Goal: Task Accomplishment & Management: Manage account settings

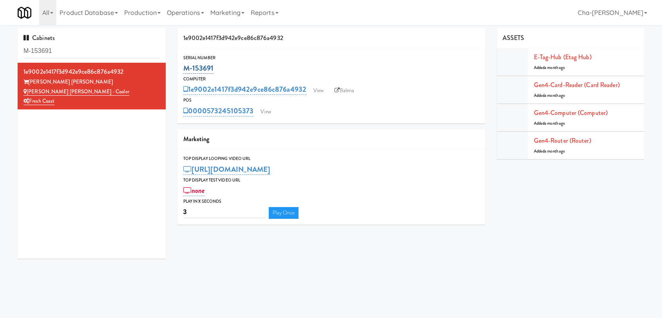
drag, startPoint x: 0, startPoint y: 0, endPoint x: 184, endPoint y: 72, distance: 197.5
click at [184, 72] on div "M-153691" at bounding box center [331, 68] width 296 height 13
copy link "M-153691"
drag, startPoint x: 85, startPoint y: 92, endPoint x: 27, endPoint y: 90, distance: 58.0
click at [27, 90] on div "[PERSON_NAME] [PERSON_NAME] - Cooler" at bounding box center [92, 92] width 136 height 10
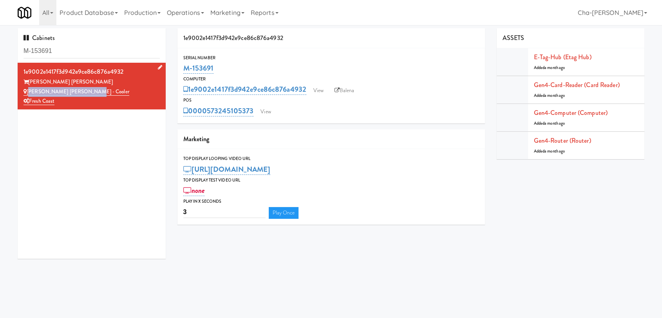
copy link "[PERSON_NAME] [PERSON_NAME] - Cooler"
click at [262, 112] on link "View" at bounding box center [266, 112] width 18 height 12
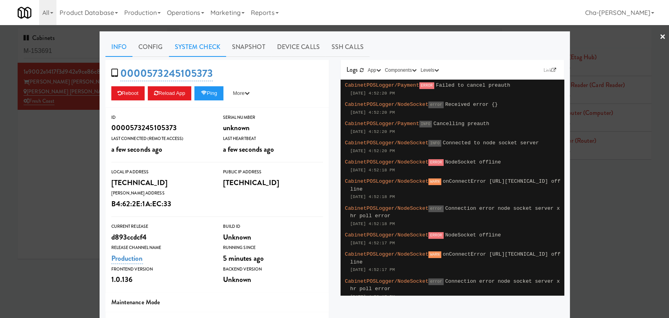
click at [197, 45] on link "System Check" at bounding box center [197, 47] width 57 height 20
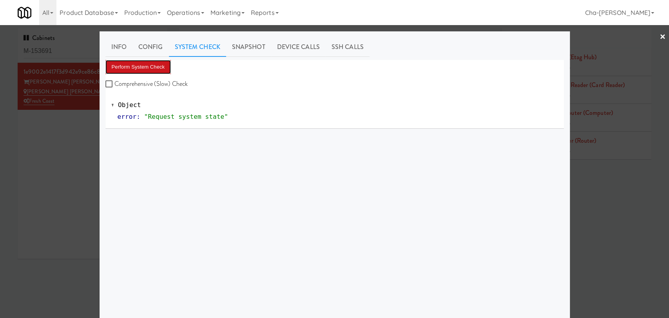
click at [143, 65] on button "Perform System Check" at bounding box center [138, 67] width 66 height 14
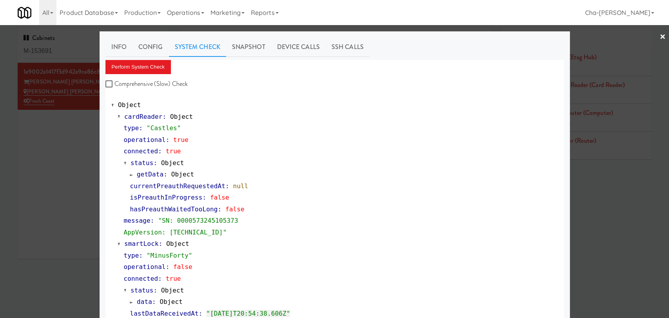
click at [44, 156] on div at bounding box center [334, 159] width 669 height 318
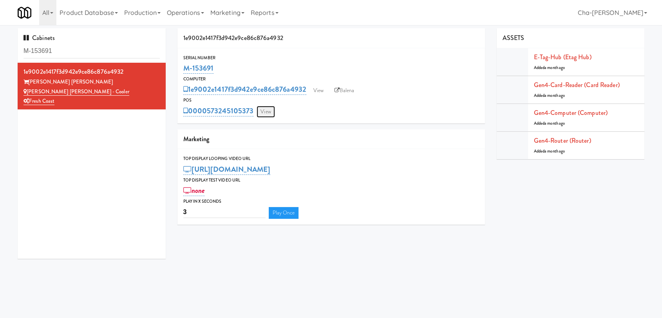
click at [268, 109] on link "View" at bounding box center [266, 112] width 18 height 12
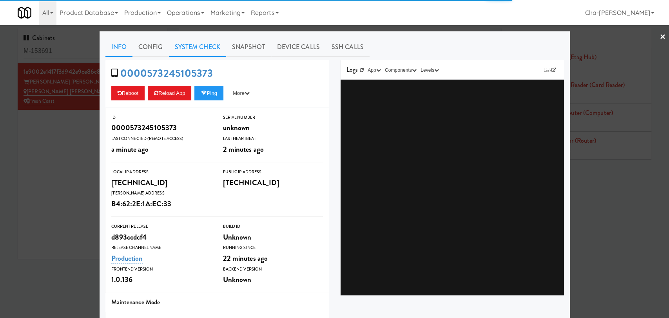
click at [213, 46] on link "System Check" at bounding box center [197, 47] width 57 height 20
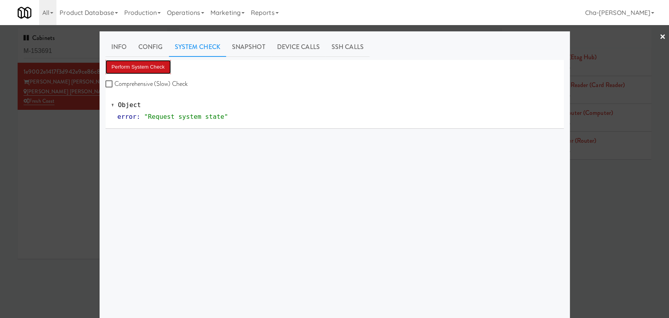
click at [143, 70] on button "Perform System Check" at bounding box center [138, 67] width 66 height 14
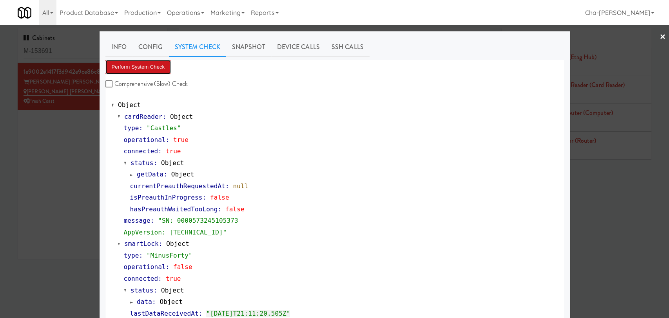
click at [135, 69] on button "Perform System Check" at bounding box center [138, 67] width 66 height 14
click at [147, 68] on button "Perform System Check" at bounding box center [138, 67] width 66 height 14
click at [139, 68] on button "Perform System Check" at bounding box center [138, 67] width 66 height 14
click at [118, 84] on label "Comprehensive (Slow) Check" at bounding box center [146, 84] width 83 height 12
click at [114, 84] on input "Comprehensive (Slow) Check" at bounding box center [109, 84] width 9 height 6
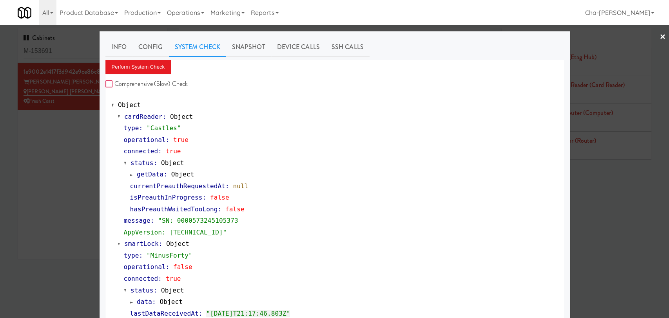
checkbox input "true"
click at [137, 66] on button "Perform System Check" at bounding box center [138, 67] width 66 height 14
drag, startPoint x: 27, startPoint y: 223, endPoint x: 30, endPoint y: 220, distance: 4.2
click at [29, 220] on div at bounding box center [334, 159] width 669 height 318
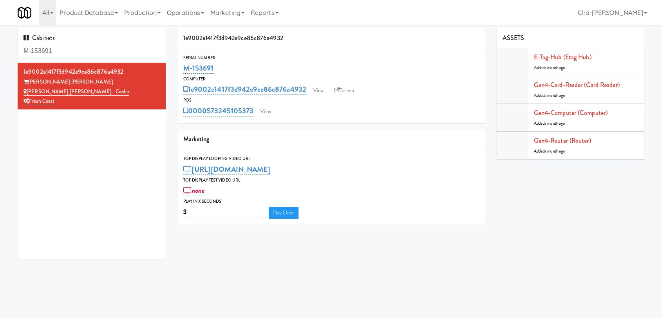
drag, startPoint x: 213, startPoint y: 69, endPoint x: 177, endPoint y: 73, distance: 36.2
click at [177, 73] on div "1e9002e1417f3d942e9ce86c876a4932 Serial Number M-153691 Computer 1e9002e1417f3d…" at bounding box center [331, 129] width 319 height 202
copy link "M-153691"
click at [271, 110] on link "View" at bounding box center [266, 112] width 18 height 12
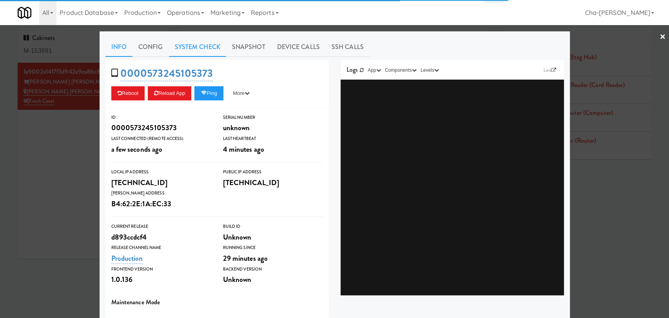
click at [184, 43] on link "System Check" at bounding box center [197, 47] width 57 height 20
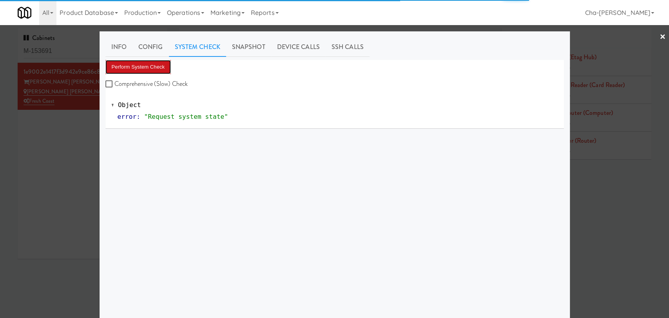
click at [137, 66] on button "Perform System Check" at bounding box center [138, 67] width 66 height 14
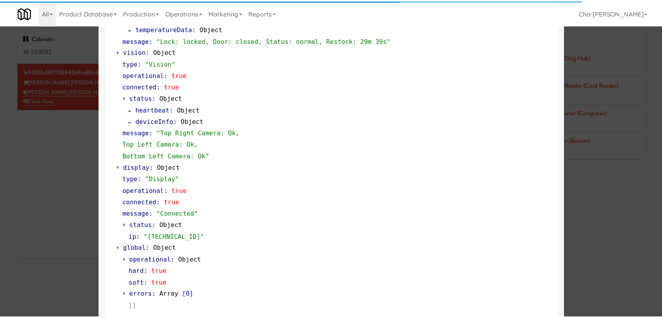
scroll to position [302, 0]
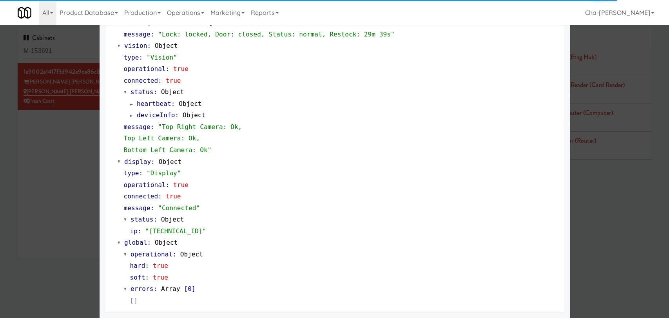
click at [83, 187] on div at bounding box center [334, 159] width 669 height 318
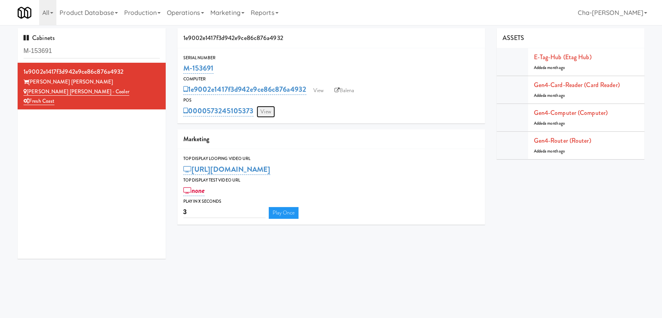
click at [261, 111] on link "View" at bounding box center [266, 112] width 18 height 12
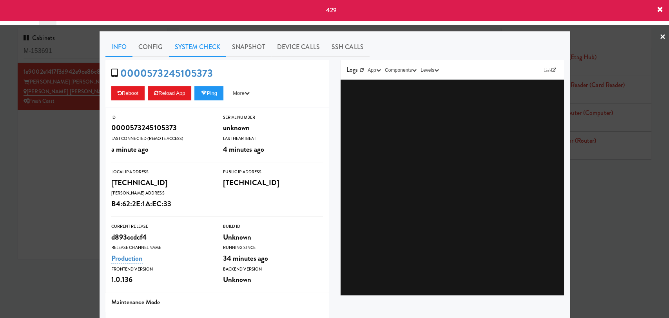
click at [188, 48] on link "System Check" at bounding box center [197, 47] width 57 height 20
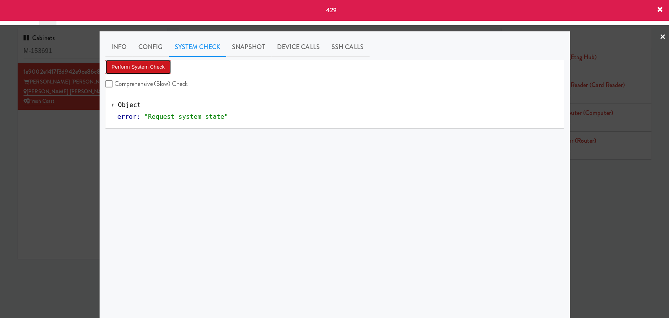
click at [151, 67] on button "Perform System Check" at bounding box center [138, 67] width 66 height 14
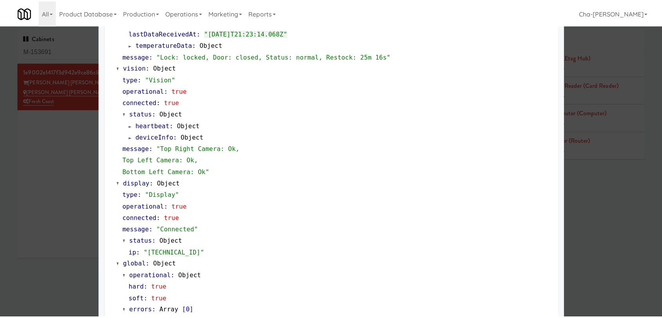
scroll to position [302, 0]
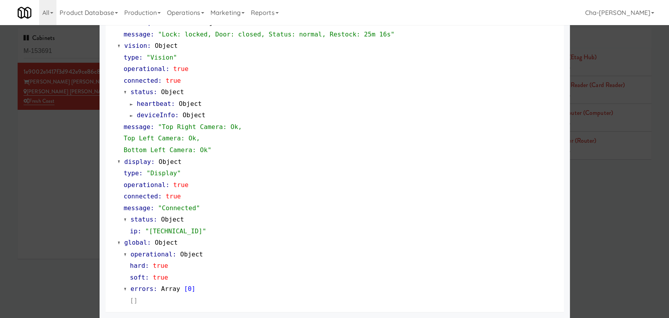
click at [53, 180] on div at bounding box center [334, 159] width 669 height 318
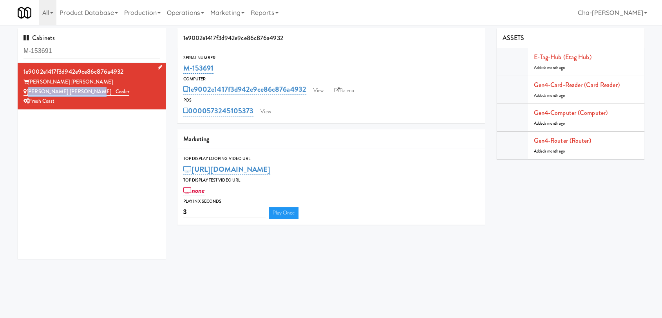
drag, startPoint x: 90, startPoint y: 92, endPoint x: 28, endPoint y: 94, distance: 62.0
click at [28, 94] on div "[PERSON_NAME] [PERSON_NAME] - Cooler" at bounding box center [92, 92] width 136 height 10
copy link "[PERSON_NAME] [PERSON_NAME] - Cooler"
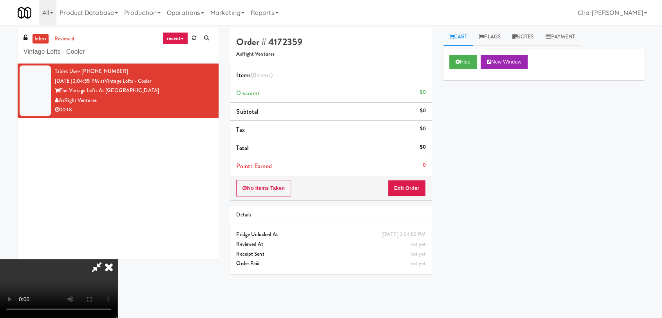
click at [118, 259] on icon at bounding box center [108, 267] width 17 height 16
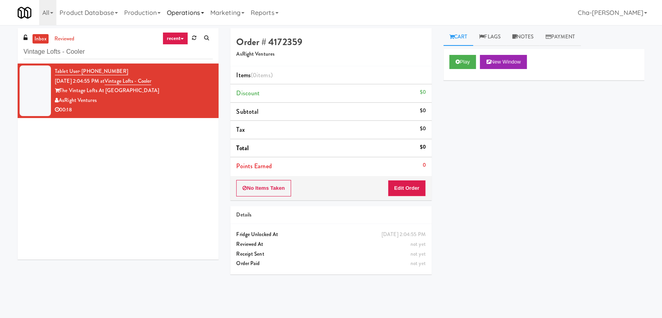
click at [190, 13] on link "Operations" at bounding box center [185, 12] width 43 height 25
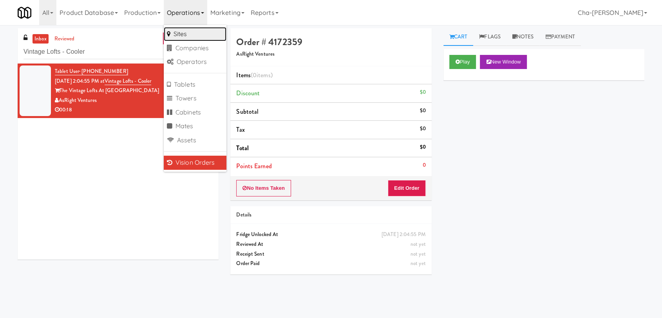
click at [193, 33] on link "Sites" at bounding box center [195, 34] width 63 height 14
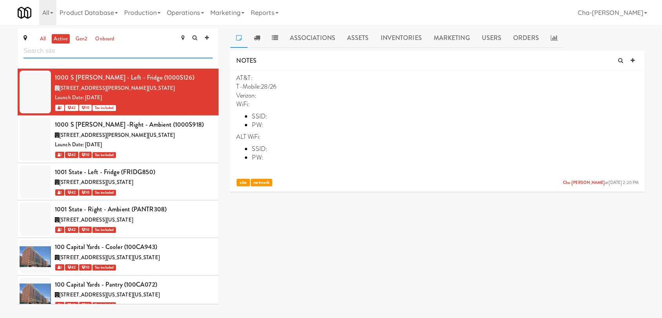
click at [76, 50] on input "text" at bounding box center [118, 51] width 189 height 14
paste input "[PERSON_NAME] [PERSON_NAME] - Cooler"
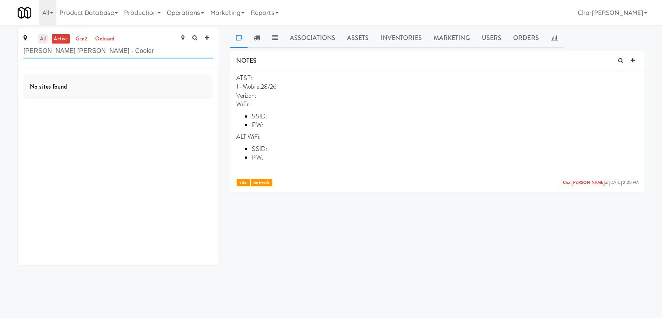
type input "[PERSON_NAME] [PERSON_NAME] - Cooler"
click at [40, 37] on link "all" at bounding box center [43, 39] width 10 height 10
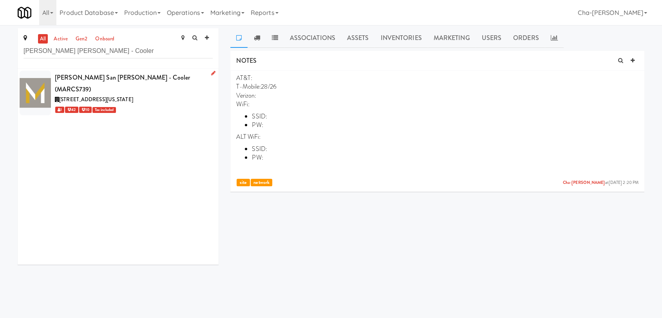
click at [184, 105] on div "1 42 10 Tax included" at bounding box center [134, 110] width 158 height 10
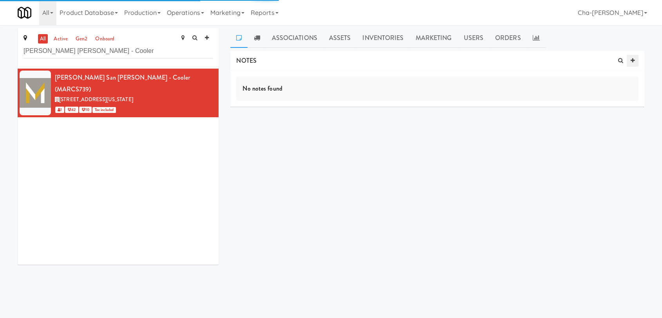
click at [634, 60] on icon at bounding box center [633, 60] width 4 height 5
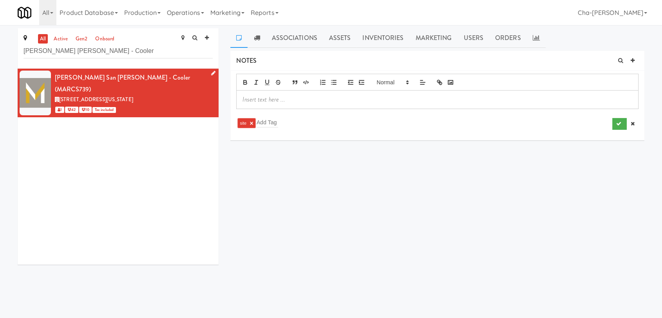
click at [182, 95] on div "[STREET_ADDRESS][US_STATE]" at bounding box center [134, 100] width 158 height 10
click at [264, 120] on input "text" at bounding box center [268, 122] width 22 height 10
type input "NETWORK"
click at [339, 99] on p at bounding box center [437, 99] width 390 height 9
click at [287, 105] on div at bounding box center [438, 99] width 402 height 18
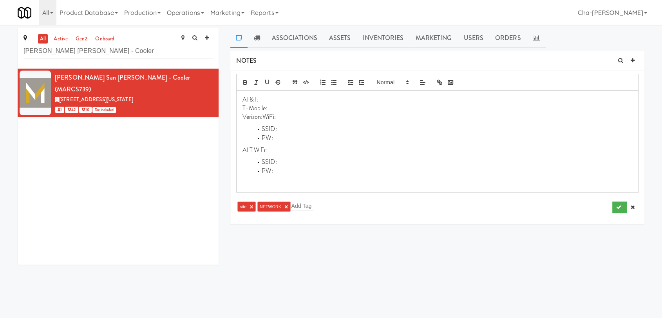
click at [262, 120] on p "Verizon:WiFi:" at bounding box center [437, 116] width 390 height 9
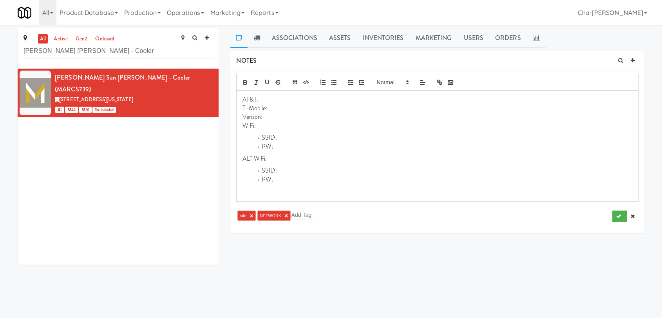
click at [264, 114] on p "Verizon:" at bounding box center [437, 116] width 390 height 9
click at [211, 72] on icon at bounding box center [213, 73] width 4 height 5
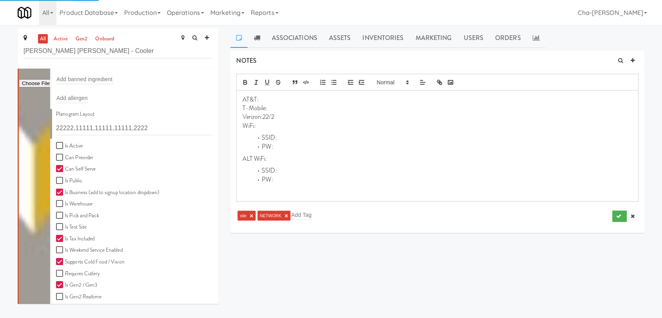
scroll to position [174, 0]
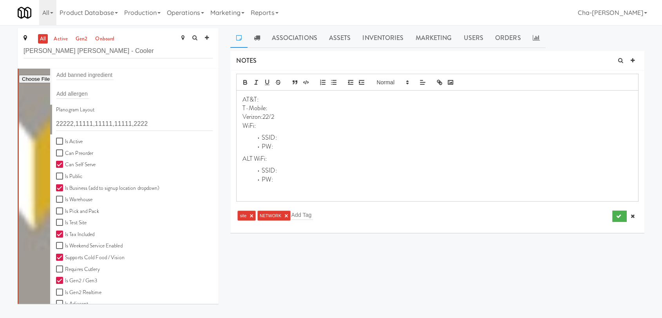
click at [70, 140] on label "Is Active" at bounding box center [69, 142] width 27 height 10
click at [65, 140] on input "Is Active" at bounding box center [60, 141] width 9 height 6
checkbox input "true"
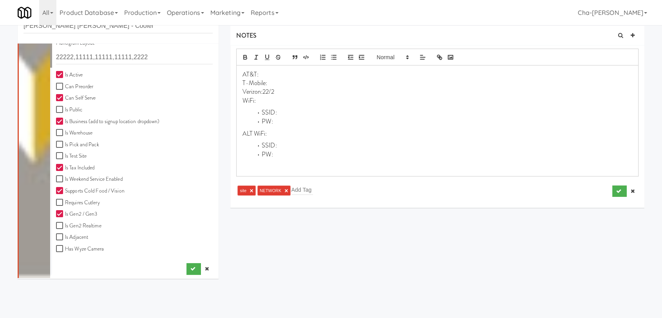
scroll to position [217, 0]
click at [186, 264] on button "submit" at bounding box center [193, 267] width 14 height 12
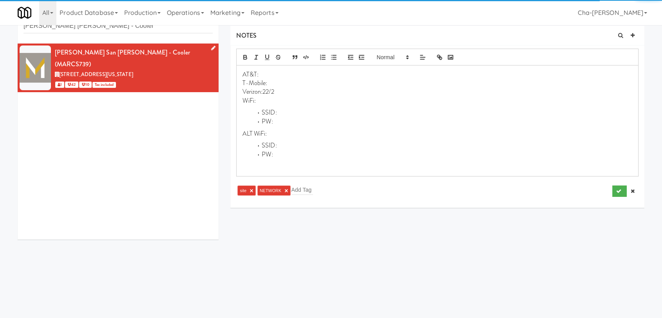
scroll to position [0, 0]
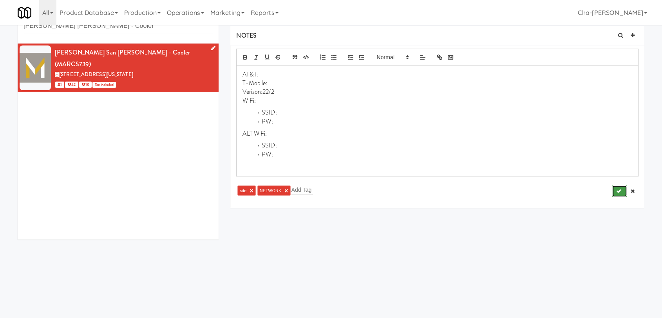
click at [621, 192] on icon "submit" at bounding box center [618, 190] width 5 height 5
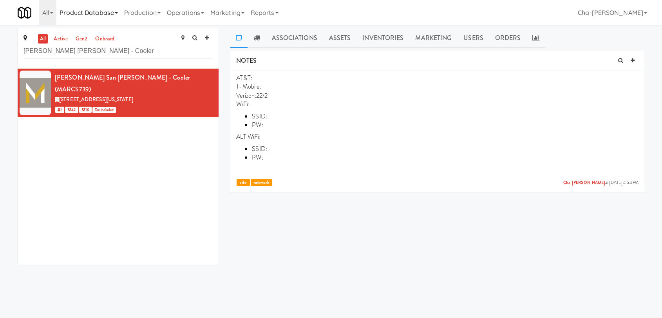
scroll to position [25, 0]
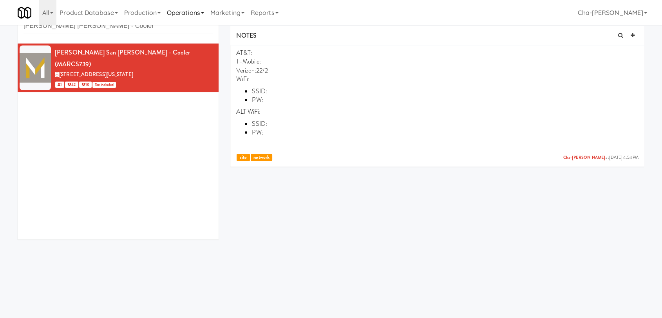
click at [175, 13] on link "Operations" at bounding box center [185, 12] width 43 height 25
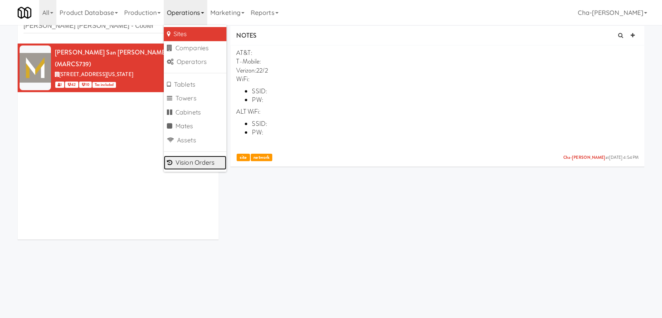
click at [203, 164] on link "Vision Orders" at bounding box center [195, 163] width 63 height 14
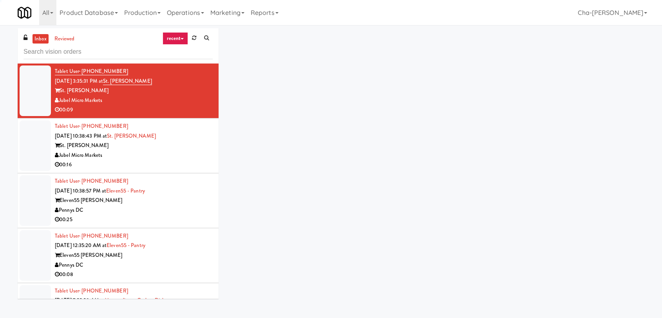
click at [92, 52] on input "text" at bounding box center [118, 52] width 189 height 14
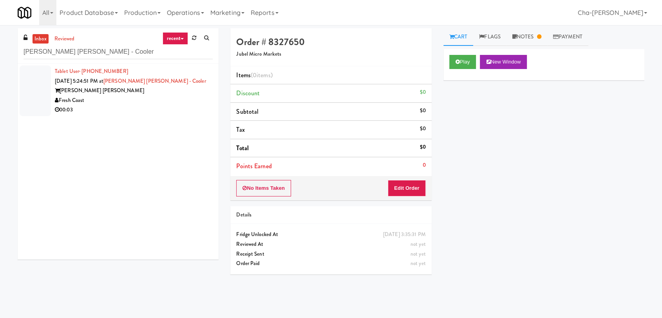
type input "Marc San Marcos - Cooler"
click at [121, 87] on div "Marc San Marcos" at bounding box center [134, 91] width 158 height 10
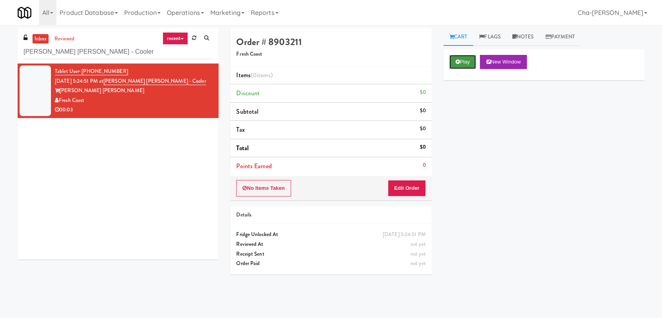
click at [465, 61] on button "Play" at bounding box center [462, 62] width 27 height 14
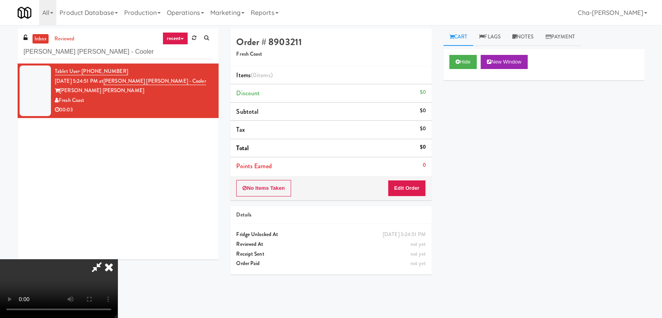
click at [118, 259] on icon at bounding box center [108, 267] width 17 height 16
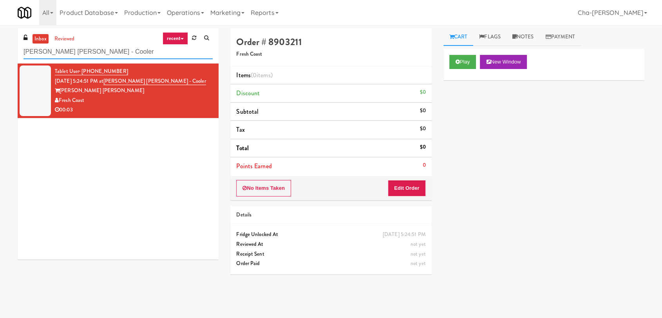
drag, startPoint x: 103, startPoint y: 51, endPoint x: 23, endPoint y: 55, distance: 80.4
click at [23, 55] on div "inbox reviewed recent all unclear take inventory issue suspicious failed recent…" at bounding box center [118, 45] width 201 height 35
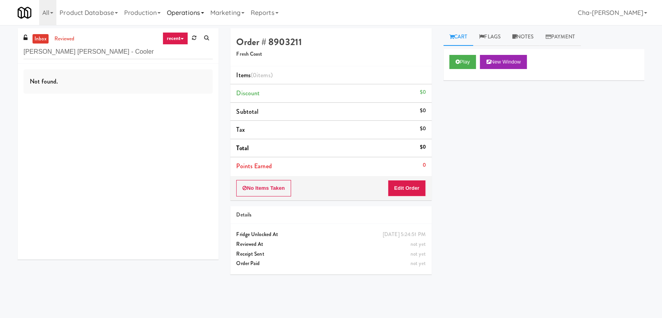
click at [174, 11] on link "Operations" at bounding box center [185, 12] width 43 height 25
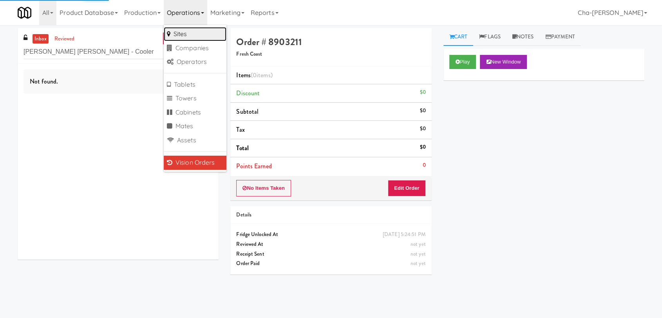
click at [192, 35] on link "Sites" at bounding box center [195, 34] width 63 height 14
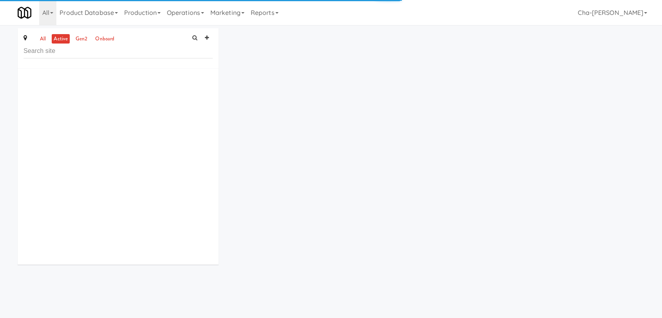
click at [69, 54] on input "text" at bounding box center [118, 51] width 189 height 14
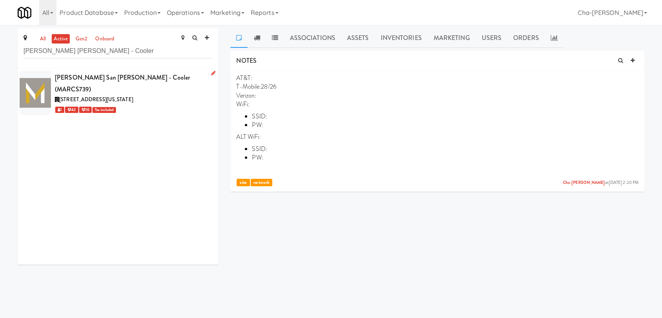
type input "Marc San Marcos - Cooler"
click at [208, 72] on link at bounding box center [211, 74] width 7 height 10
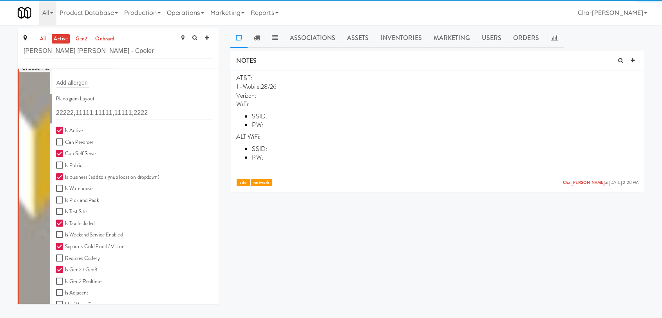
scroll to position [217, 0]
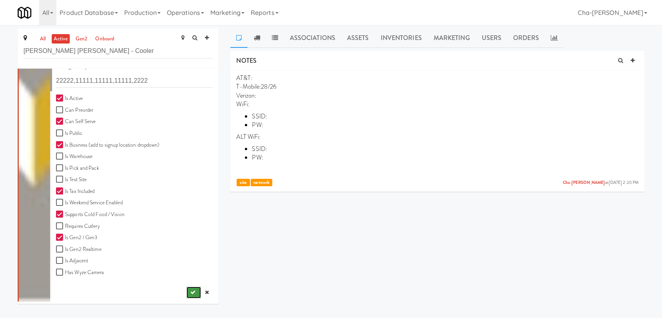
click at [186, 291] on button "submit" at bounding box center [193, 292] width 14 height 12
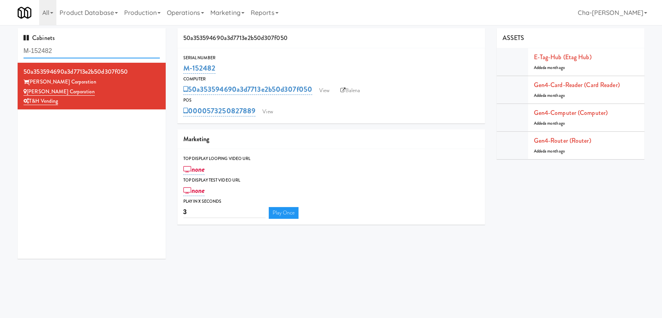
click at [72, 56] on input "M-152482" at bounding box center [92, 51] width 136 height 14
paste input "3"
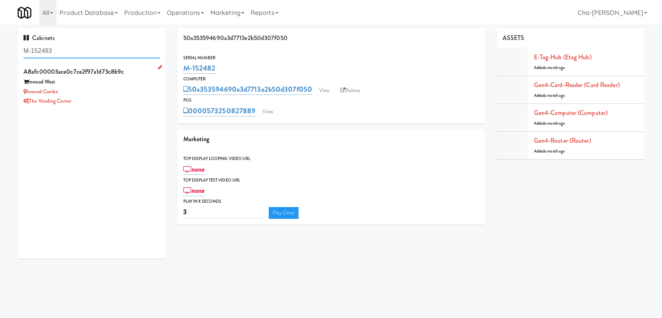
type input "M-152483"
click at [109, 88] on div "Inwood Combo" at bounding box center [92, 92] width 136 height 10
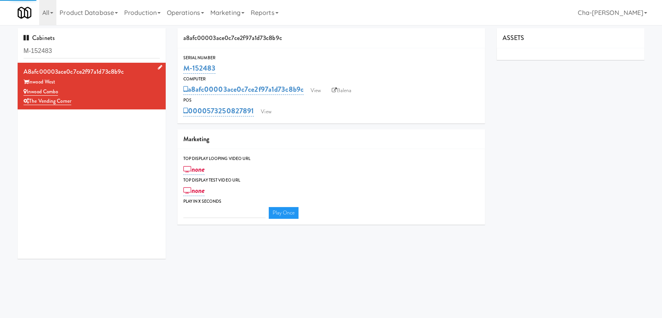
type input "3"
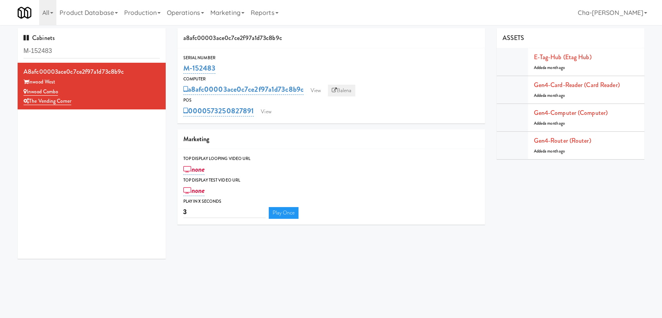
click at [346, 93] on link "Balena" at bounding box center [341, 91] width 27 height 12
drag, startPoint x: 225, startPoint y: 65, endPoint x: 174, endPoint y: 68, distance: 50.6
click at [174, 68] on div "a8afc00003ace0c7ce2f97a1d73c8b9c Serial Number M-152483 Computer a8afc00003ace0…" at bounding box center [331, 129] width 319 height 202
copy link "M-152483"
click at [73, 51] on input "M-150390" at bounding box center [92, 51] width 136 height 14
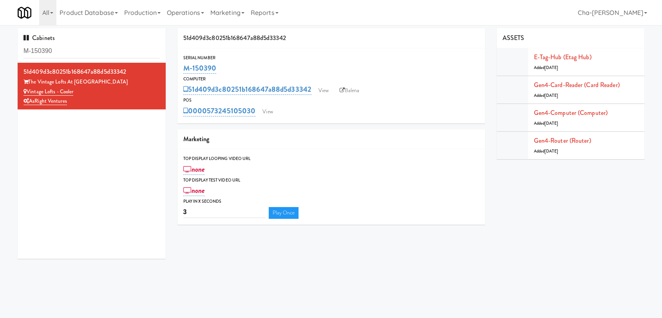
click at [73, 51] on input "M-150390" at bounding box center [92, 51] width 136 height 14
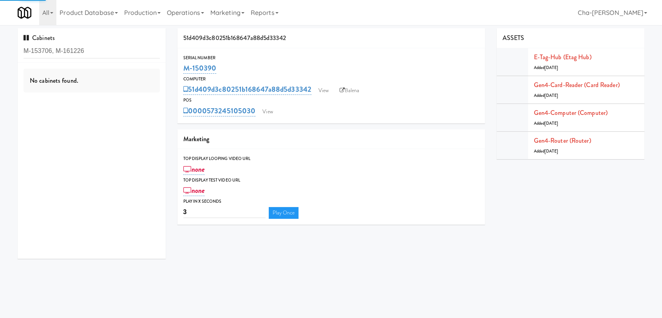
drag, startPoint x: 81, startPoint y: 50, endPoint x: 73, endPoint y: 52, distance: 8.4
click at [73, 52] on input "M-153706, M-161226" at bounding box center [92, 51] width 136 height 14
drag, startPoint x: 84, startPoint y: 52, endPoint x: 57, endPoint y: 52, distance: 27.0
click at [57, 52] on input "M-153706, M-161226" at bounding box center [92, 51] width 136 height 14
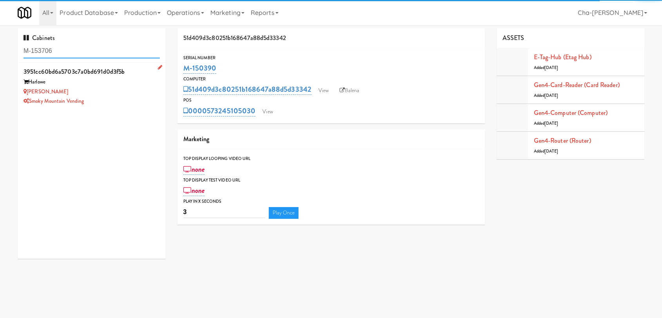
type input "M-153706"
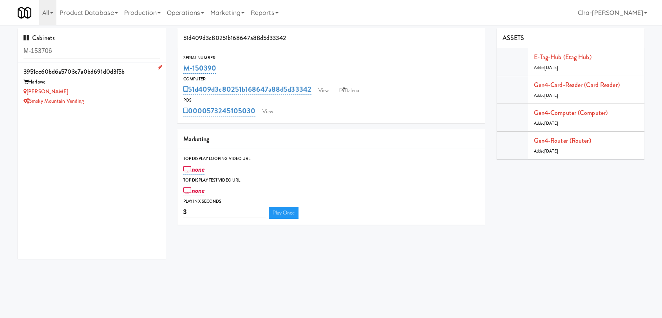
click at [114, 92] on div "[PERSON_NAME]" at bounding box center [92, 92] width 136 height 10
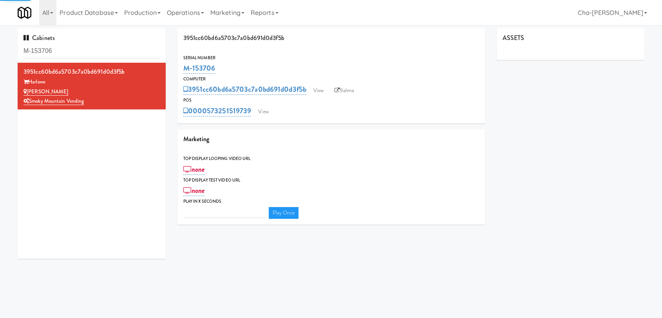
type input "3"
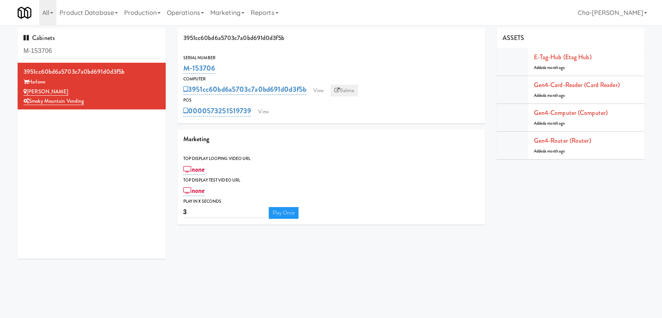
click at [343, 91] on link "Balena" at bounding box center [344, 91] width 27 height 12
click at [211, 67] on link "M-153706" at bounding box center [199, 68] width 32 height 11
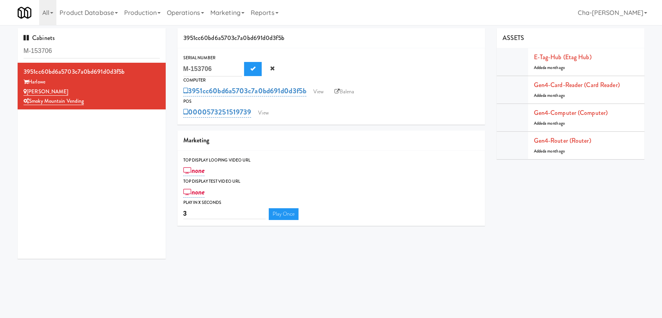
click at [306, 67] on div "M-153706 M-153706" at bounding box center [331, 69] width 296 height 15
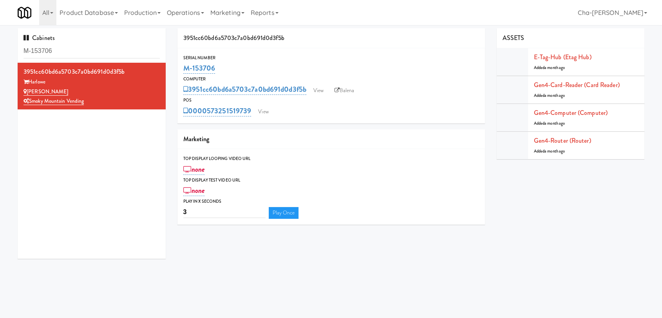
drag, startPoint x: 231, startPoint y: 69, endPoint x: 182, endPoint y: 74, distance: 48.9
click at [182, 74] on div "Serial Number M-153706" at bounding box center [331, 64] width 308 height 21
copy link "M-153706"
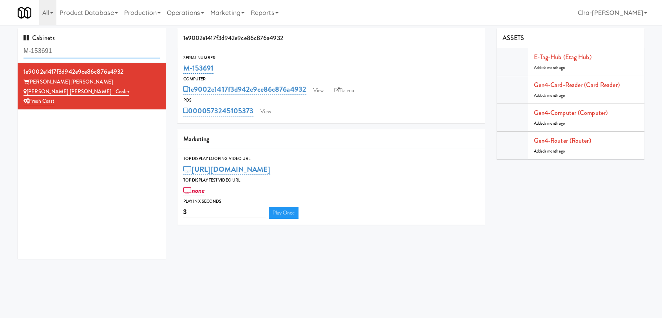
click at [63, 50] on input "M-153691" at bounding box center [92, 51] width 136 height 14
paste input "61226"
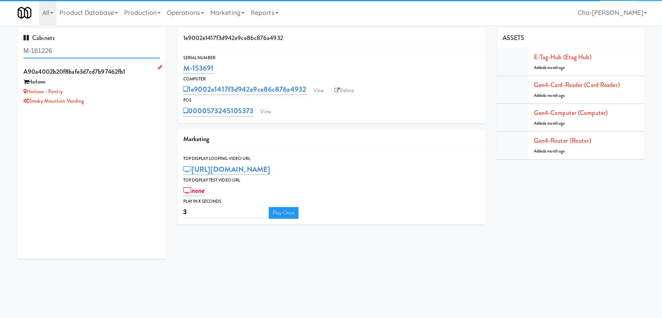
type input "M-161226"
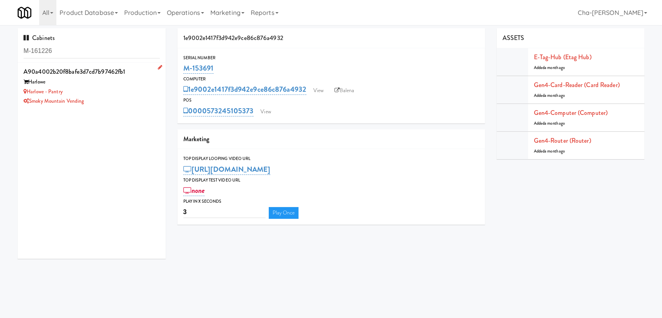
click at [124, 92] on div "Harlowe - Pantry" at bounding box center [92, 92] width 136 height 10
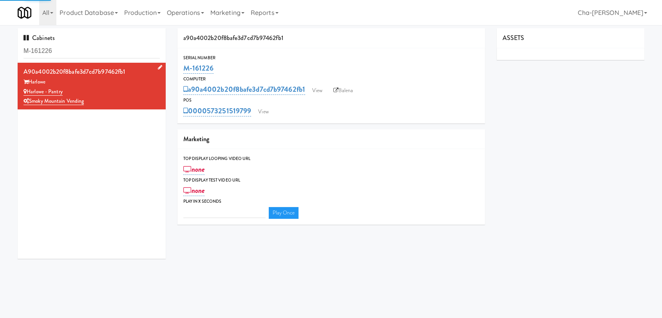
type input "3"
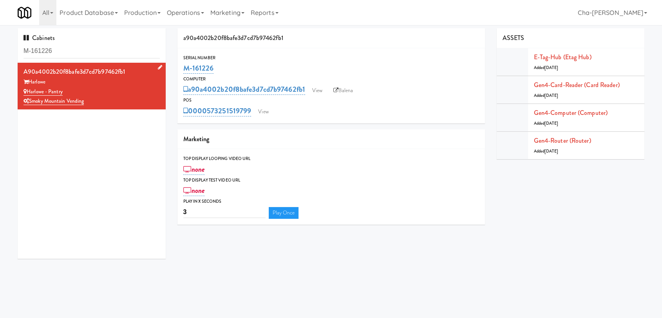
click at [111, 82] on div "Harlowe" at bounding box center [92, 82] width 136 height 10
click at [338, 90] on icon at bounding box center [335, 90] width 5 height 5
drag, startPoint x: 227, startPoint y: 61, endPoint x: 175, endPoint y: 73, distance: 53.8
click at [175, 73] on div "a90a4002b20f8bafe3d7cd7b97462fb1 Serial Number M-161226 Computer a90a4002b20f8b…" at bounding box center [331, 129] width 319 height 202
copy link "M-161226"
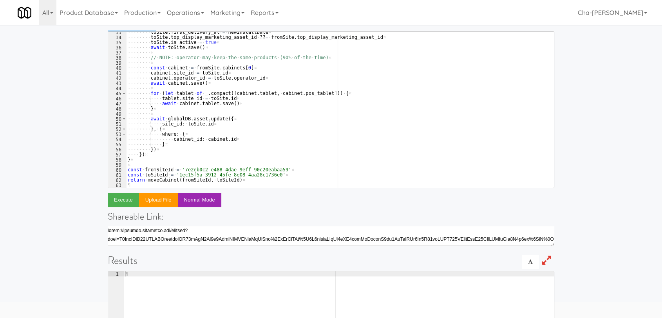
scroll to position [130, 0]
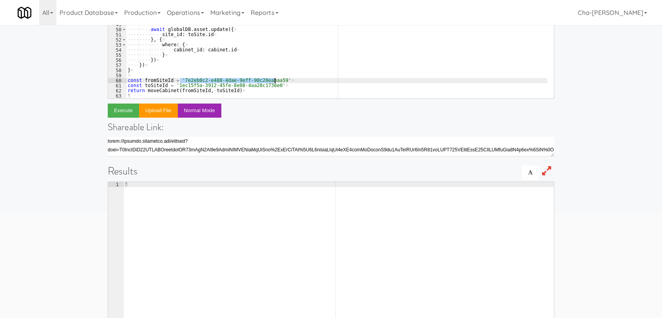
drag, startPoint x: 181, startPoint y: 80, endPoint x: 275, endPoint y: 81, distance: 94.0
click at [275, 81] on div "···· ···· toSite . first_delivery_at · = · newInstallDate ¤ ···· ···· toSite . …" at bounding box center [336, 23] width 421 height 166
paste textarea "53b454a6-82a7-4d81-a589-74fa446d9c37"
type textarea "const fromSiteId = '53b454a6-82a7-4d81-a589-74fa446d9c37'"
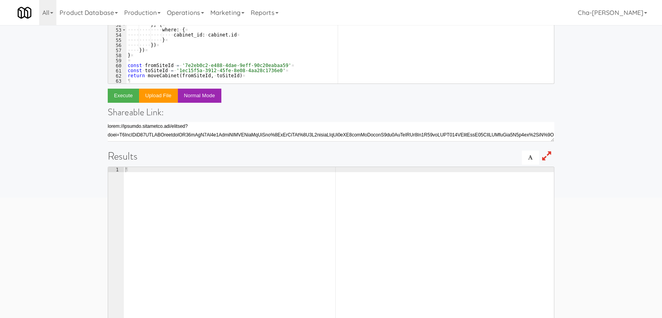
scroll to position [156, 0]
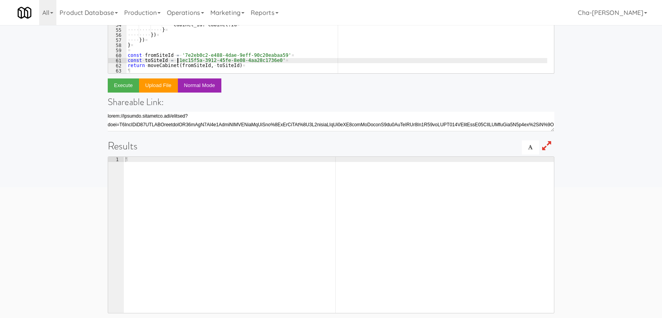
drag, startPoint x: 175, startPoint y: 59, endPoint x: 268, endPoint y: 59, distance: 93.6
paste textarea "fabd4855-219e-4cbd-ab06-d7d228026b98"
type textarea "const toSiteId = 'fabd4855-219e-4cbd-ab06-d7d228026b98'"
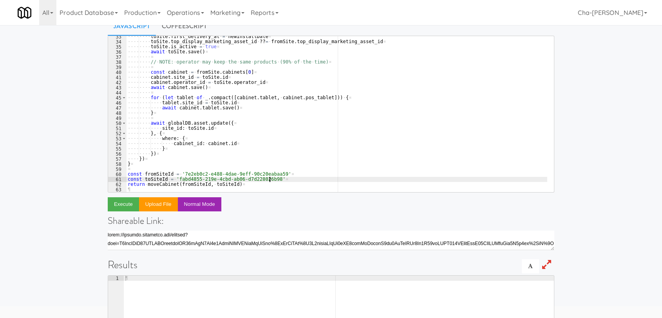
scroll to position [25, 0]
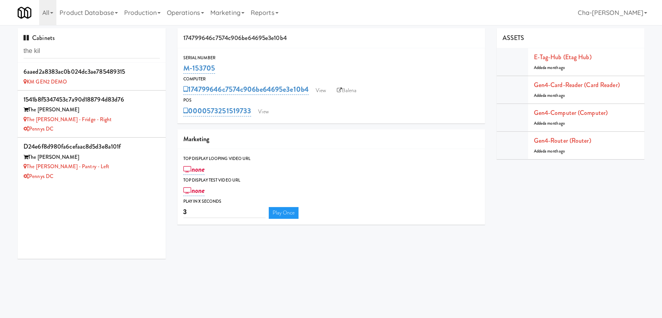
click at [88, 52] on input "the kil" at bounding box center [92, 51] width 136 height 14
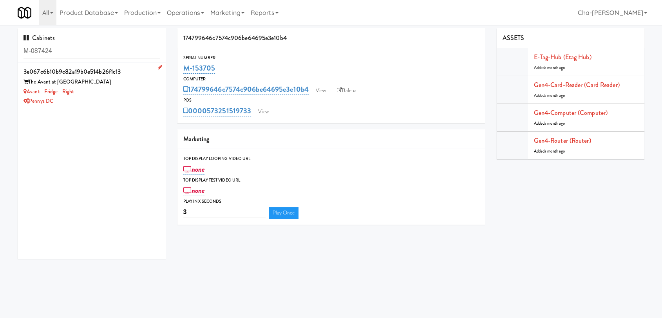
type input "M-087424"
click at [126, 84] on div "The Avant at [GEOGRAPHIC_DATA]" at bounding box center [92, 82] width 136 height 10
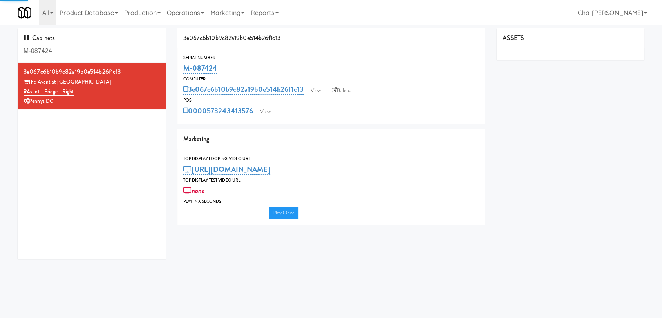
type input "3"
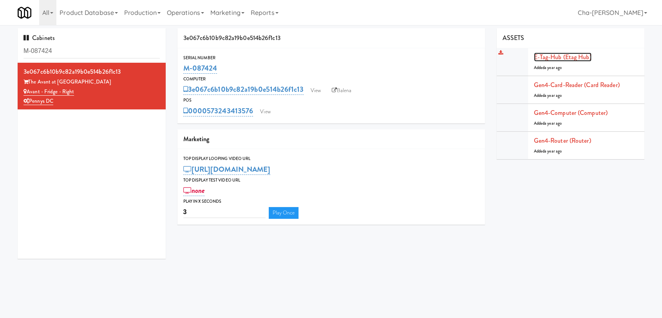
click at [555, 55] on link "E-tag-hub (Etag Hub)" at bounding box center [563, 56] width 58 height 9
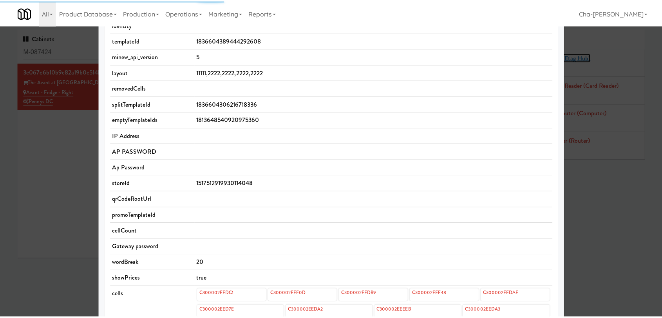
scroll to position [261, 0]
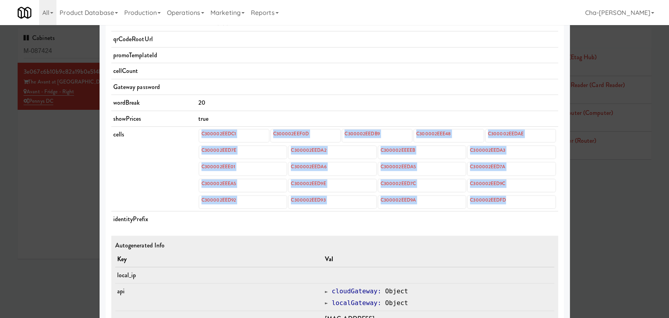
drag, startPoint x: 191, startPoint y: 131, endPoint x: 530, endPoint y: 204, distance: 346.6
click at [530, 204] on tr "cells C300002EEDC1 C300002EEF0D C300002EEDB9 C300002EEE48 C300002EEDAE C300002E…" at bounding box center [334, 169] width 447 height 85
copy tr "C300002EEDC1 C300002EEF0D C300002EEDB9 C300002EEE48 C300002EEDAE C300002EED7E C…"
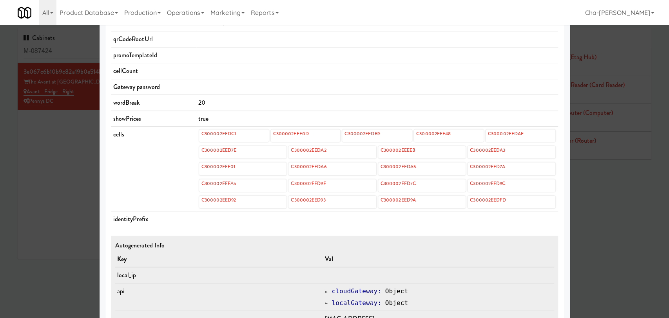
click at [604, 235] on div at bounding box center [334, 159] width 669 height 318
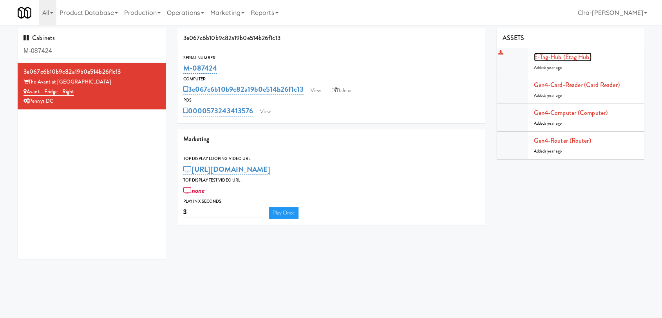
click at [575, 59] on link "E-tag-hub (Etag Hub)" at bounding box center [563, 56] width 58 height 9
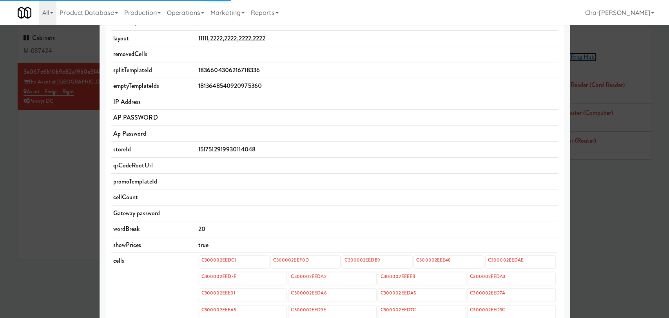
scroll to position [217, 0]
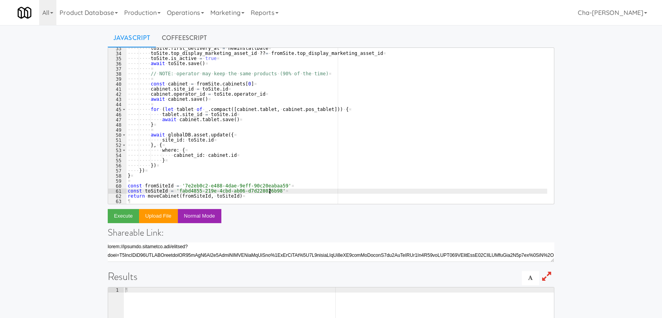
scroll to position [165, 0]
drag, startPoint x: 181, startPoint y: 185, endPoint x: 276, endPoint y: 186, distance: 94.8
click at [276, 186] on div "···· ···· toSite . first_delivery_at · = · newInstallDate ¤ ···· ···· toSite . …" at bounding box center [336, 129] width 421 height 166
drag, startPoint x: 176, startPoint y: 190, endPoint x: 270, endPoint y: 192, distance: 94.8
click div "···· ···· toSite . first_delivery_at · = · newInstallDate ¤ ···· ···· toSite . …"
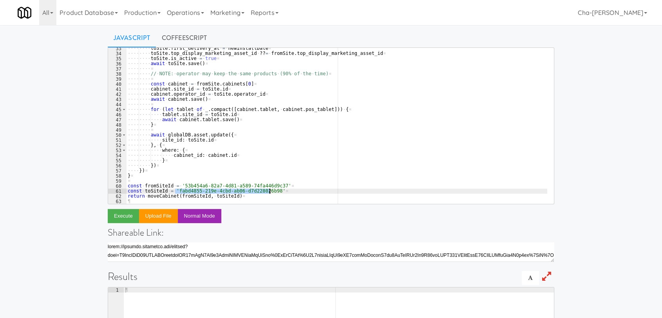
type textarea "const toSiteId = 'fabd4855-219e-4cbd-ab06-d7d228026b98'"
click button "Execute"
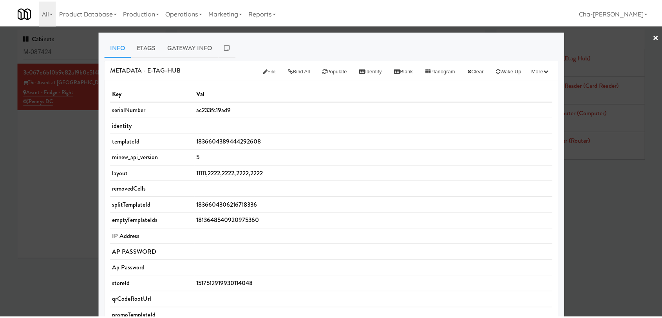
scroll to position [217, 0]
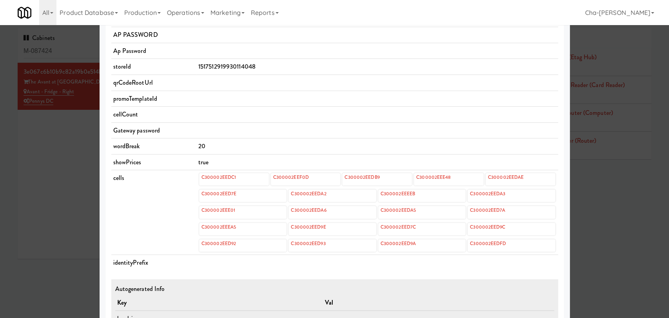
click at [78, 156] on div at bounding box center [334, 159] width 669 height 318
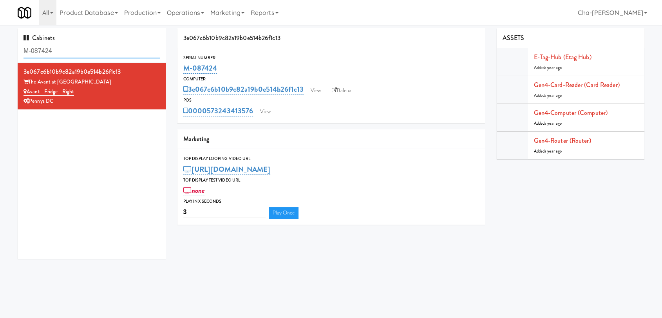
click at [74, 52] on input "M-087424" at bounding box center [92, 51] width 136 height 14
click at [74, 51] on input "M-087424" at bounding box center [92, 51] width 136 height 14
click at [127, 92] on div "[STREET_ADDRESS]" at bounding box center [92, 92] width 136 height 10
click at [132, 100] on div "Pennys DC" at bounding box center [92, 101] width 136 height 10
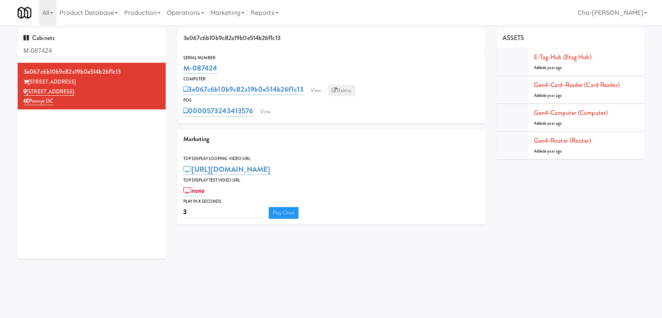
click at [345, 90] on link "Balena" at bounding box center [341, 91] width 27 height 12
click at [318, 94] on link "View" at bounding box center [316, 91] width 18 height 12
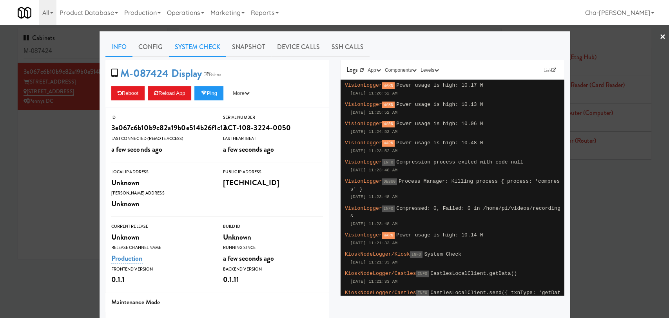
click at [192, 45] on link "System Check" at bounding box center [197, 47] width 57 height 20
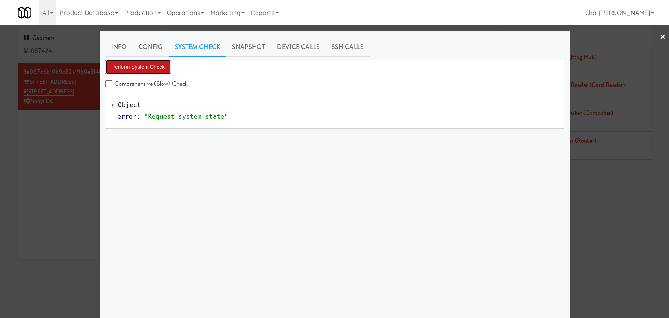
click at [134, 65] on button "Perform System Check" at bounding box center [138, 67] width 66 height 14
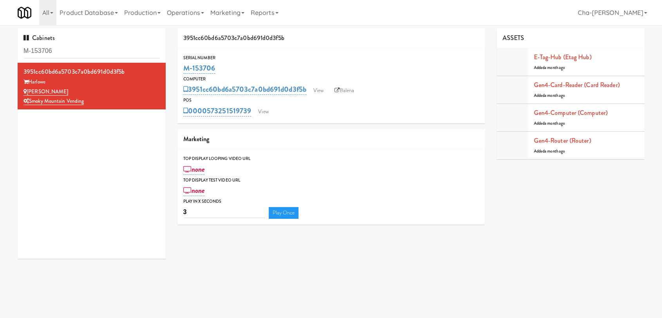
click at [299, 63] on div "M-153706" at bounding box center [331, 68] width 296 height 13
drag, startPoint x: 72, startPoint y: 89, endPoint x: 28, endPoint y: 90, distance: 43.9
click at [28, 90] on div "Inwood Combo" at bounding box center [92, 92] width 136 height 10
copy link "Inwood Combo"
click at [317, 91] on link "View" at bounding box center [316, 91] width 18 height 12
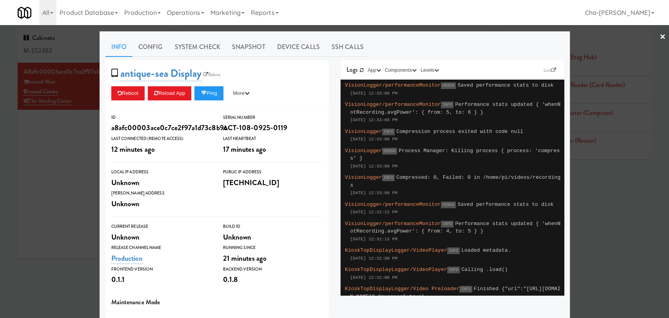
click at [60, 172] on div at bounding box center [334, 159] width 669 height 318
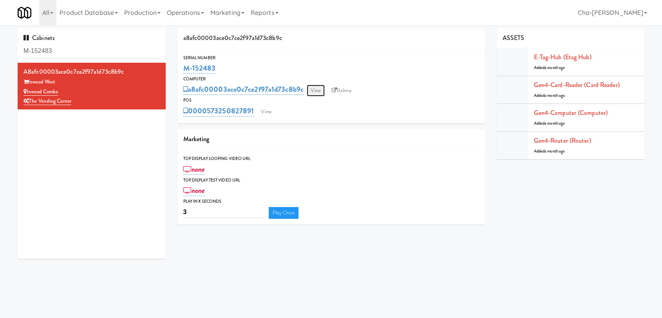
click at [313, 92] on link "View" at bounding box center [316, 91] width 18 height 12
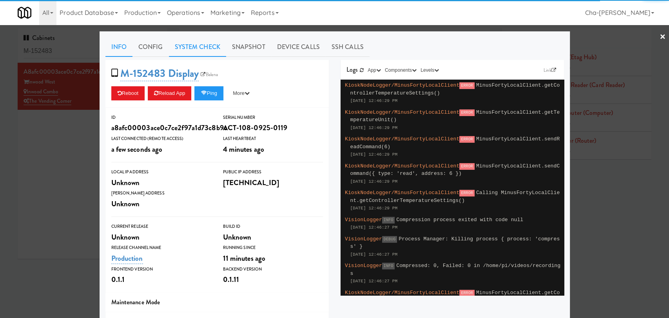
click at [185, 47] on link "System Check" at bounding box center [197, 47] width 57 height 20
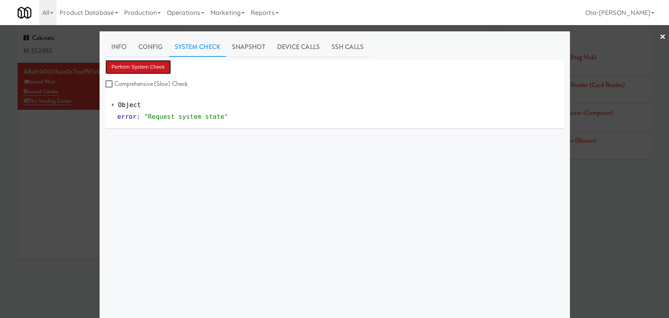
click at [137, 63] on button "Perform System Check" at bounding box center [138, 67] width 66 height 14
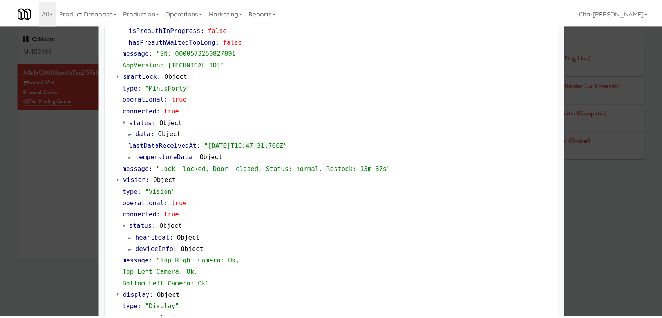
scroll to position [174, 0]
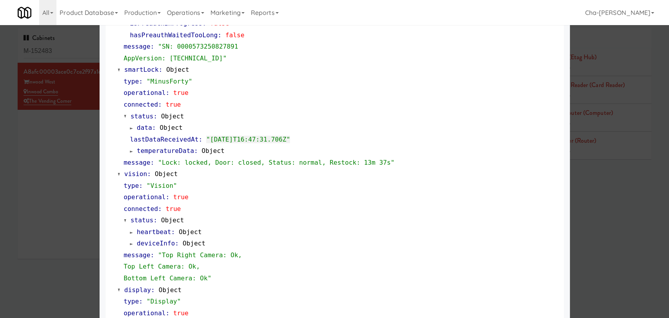
click at [66, 149] on div at bounding box center [334, 159] width 669 height 318
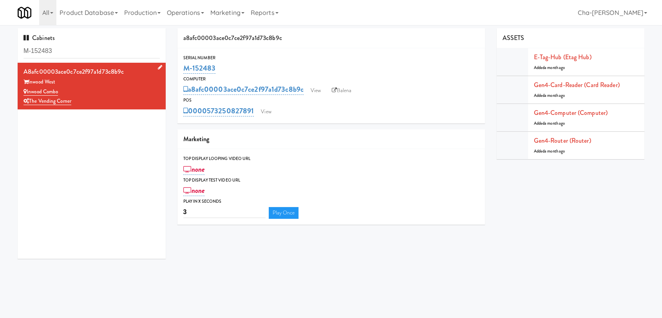
drag, startPoint x: 68, startPoint y: 92, endPoint x: 27, endPoint y: 92, distance: 40.7
click at [27, 92] on div "Inwood Combo" at bounding box center [92, 92] width 136 height 10
copy link "Inwood Combo"
click at [313, 90] on link "View" at bounding box center [316, 91] width 18 height 12
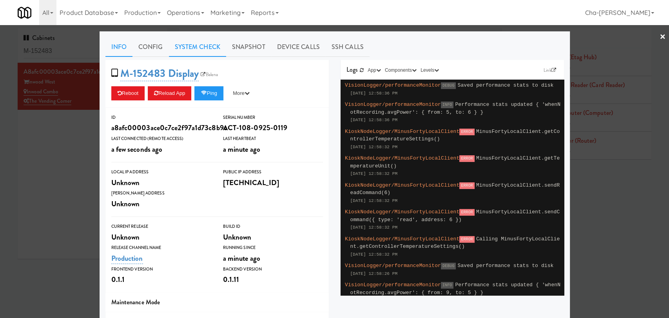
click at [201, 45] on link "System Check" at bounding box center [197, 47] width 57 height 20
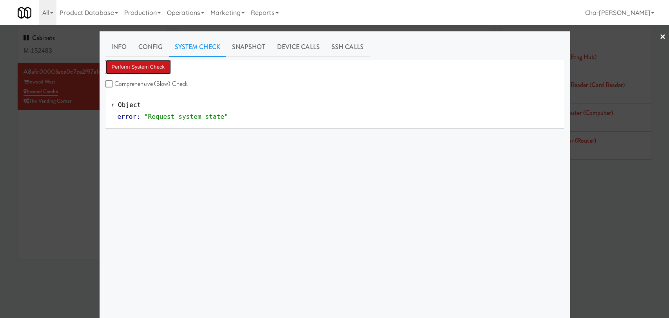
click at [152, 67] on button "Perform System Check" at bounding box center [138, 67] width 66 height 14
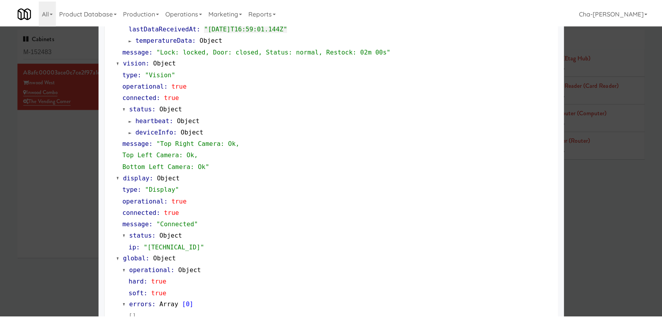
scroll to position [302, 0]
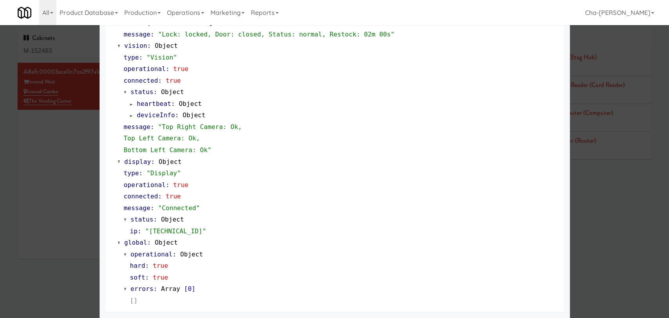
click at [57, 207] on div at bounding box center [334, 159] width 669 height 318
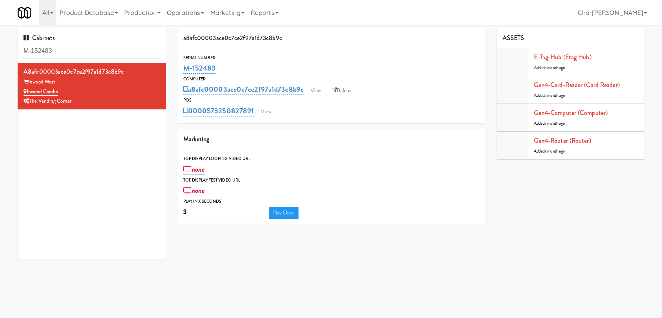
drag, startPoint x: 221, startPoint y: 69, endPoint x: 171, endPoint y: 63, distance: 50.1
click at [171, 63] on div "Cabinets M-152483 a8afc00003ace0c7ce2f97a1d73c8b9c Inwood West Inwood Combo The…" at bounding box center [331, 146] width 639 height 236
click at [247, 74] on div "Serial Number M-152483 Computer a8afc00003ace0c7ce2f97a1d73c8b9c View Balena PO…" at bounding box center [331, 85] width 308 height 63
click at [241, 70] on div "M-152483" at bounding box center [331, 68] width 296 height 13
drag, startPoint x: 222, startPoint y: 68, endPoint x: 185, endPoint y: 69, distance: 36.8
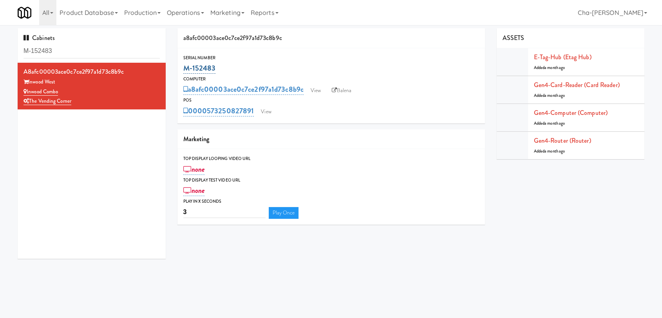
click at [185, 69] on div "M-152483" at bounding box center [331, 68] width 296 height 13
copy link "M-152483"
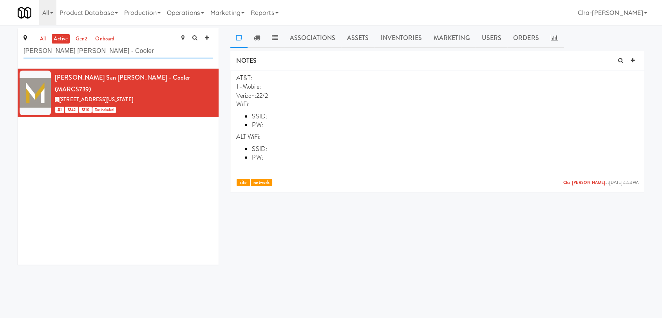
click at [101, 51] on input "[PERSON_NAME] [PERSON_NAME] - Cooler" at bounding box center [118, 51] width 189 height 14
paste input "Inwood Combo"
click at [47, 39] on link "all" at bounding box center [43, 39] width 10 height 10
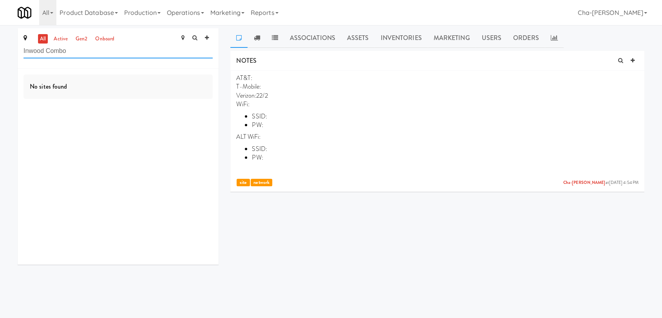
click at [110, 54] on input "Inwood Combo" at bounding box center [118, 51] width 189 height 14
type input "Inwood Comb"
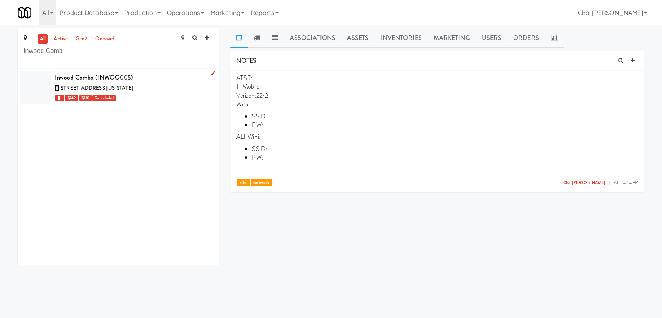
click at [211, 73] on icon at bounding box center [213, 73] width 4 height 5
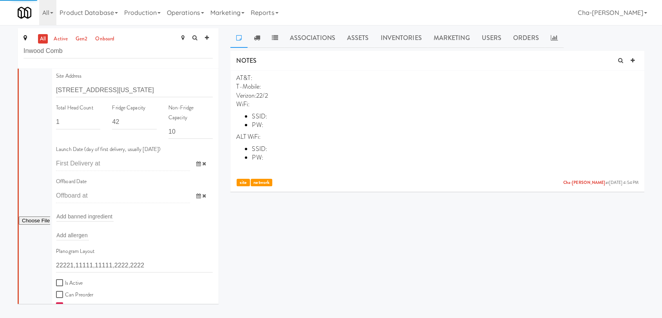
scroll to position [217, 0]
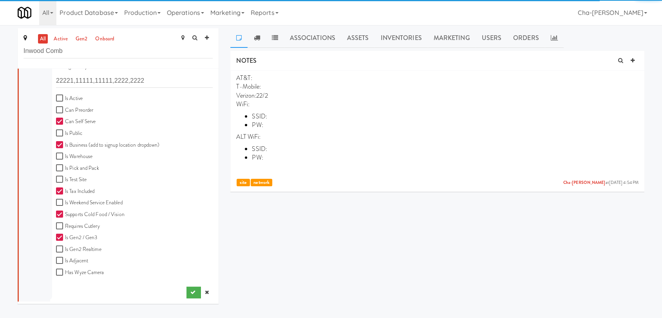
click at [69, 97] on label "Is Active" at bounding box center [69, 99] width 27 height 10
click at [65, 97] on input "Is Active" at bounding box center [60, 98] width 9 height 6
checkbox input "true"
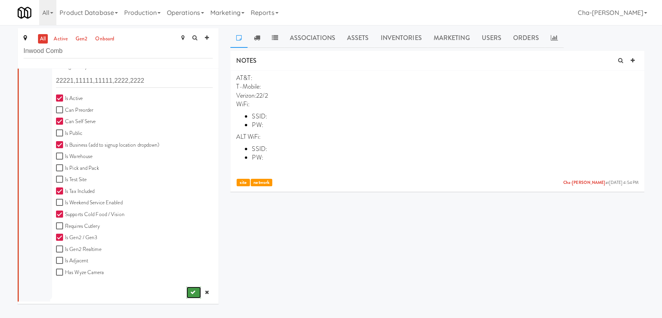
click at [190, 292] on icon "submit" at bounding box center [192, 291] width 5 height 5
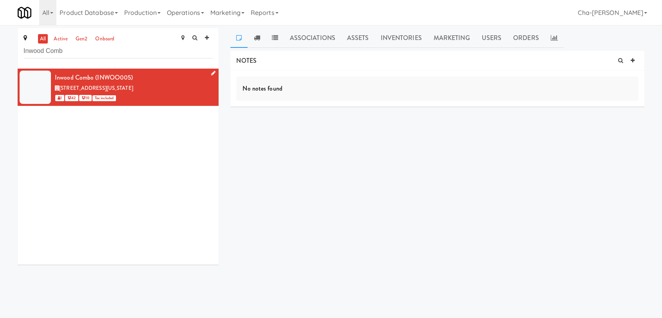
click at [179, 93] on div "1 42 10 Tax included" at bounding box center [134, 98] width 158 height 10
click at [633, 59] on icon at bounding box center [633, 60] width 4 height 5
click at [266, 122] on input "text" at bounding box center [268, 122] width 22 height 10
type input "NETWORK"
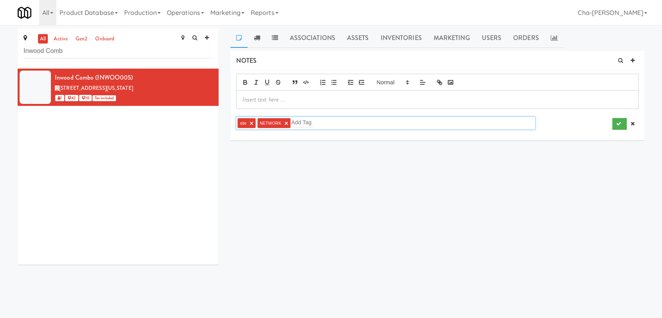
click at [262, 98] on p at bounding box center [437, 99] width 390 height 9
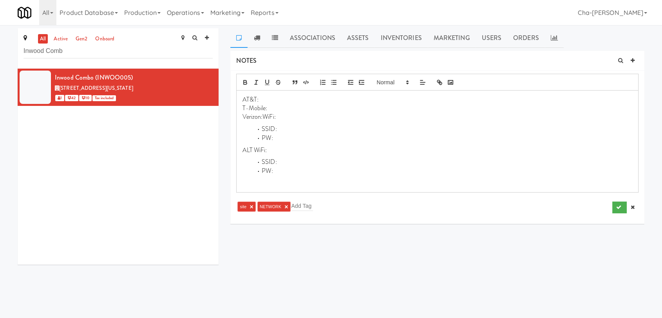
click at [262, 114] on p "Verizon:WiFi:" at bounding box center [437, 116] width 390 height 9
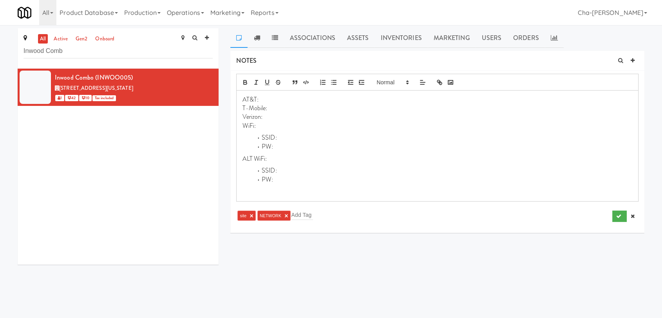
click at [263, 117] on p "Verizon:" at bounding box center [437, 116] width 390 height 9
click at [620, 213] on icon "submit" at bounding box center [618, 215] width 5 height 5
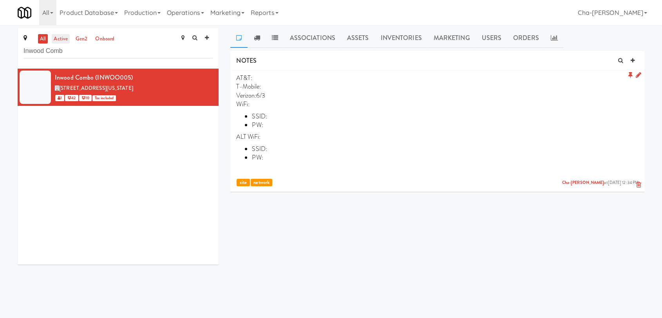
click at [62, 42] on link "active" at bounding box center [61, 39] width 18 height 10
click at [211, 73] on icon at bounding box center [213, 73] width 4 height 5
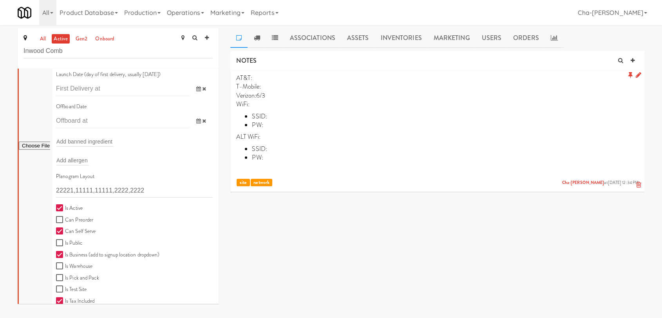
scroll to position [217, 0]
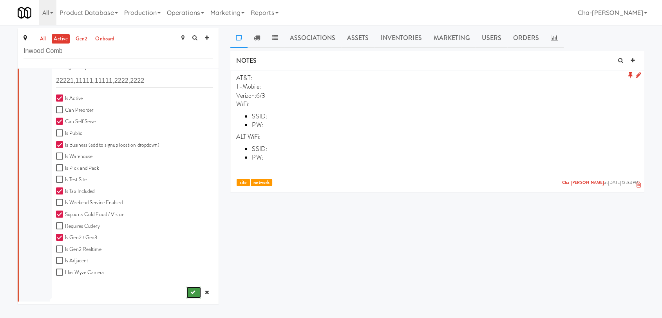
click at [186, 288] on button "submit" at bounding box center [193, 292] width 14 height 12
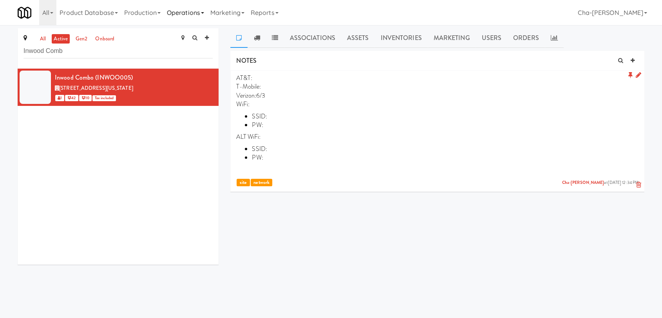
click at [192, 13] on link "Operations" at bounding box center [185, 12] width 43 height 25
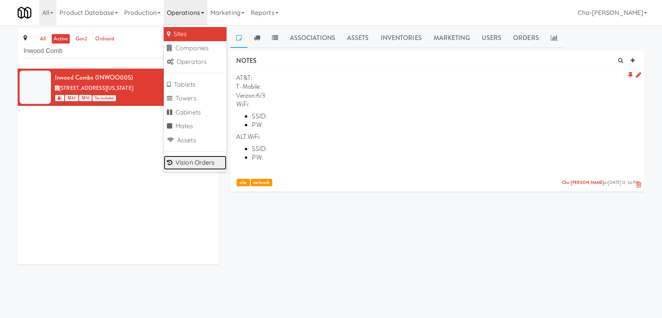
click at [207, 161] on link "Vision Orders" at bounding box center [195, 163] width 63 height 14
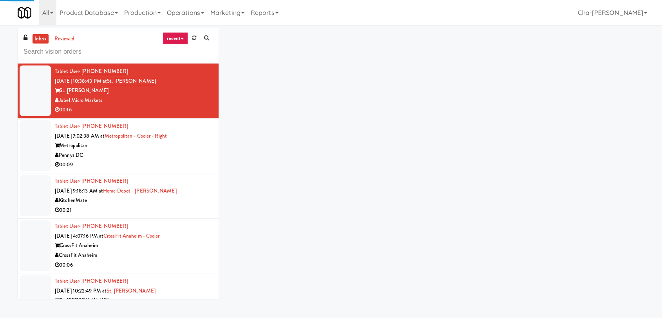
click at [50, 54] on input "text" at bounding box center [118, 52] width 189 height 14
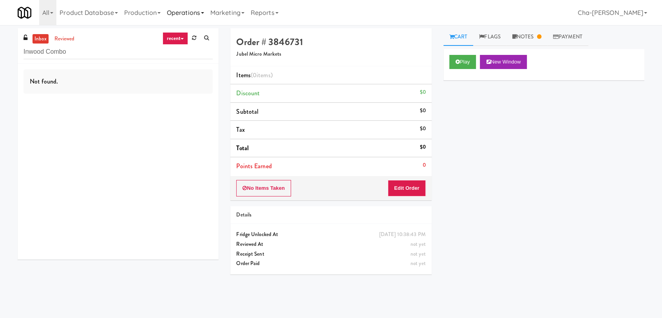
click at [196, 14] on link "Operations" at bounding box center [185, 12] width 43 height 25
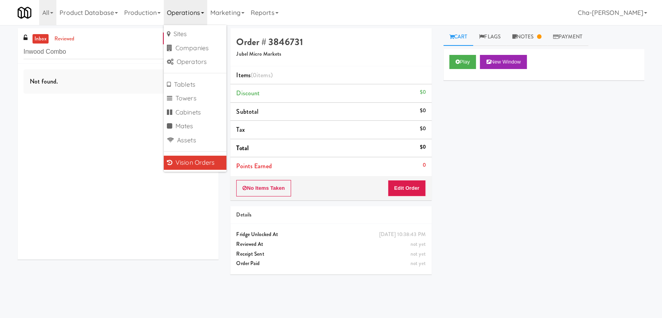
click at [499, 149] on div "Play New Window Primary Flag Clear Flag if unable to determine what was taken o…" at bounding box center [543, 196] width 201 height 294
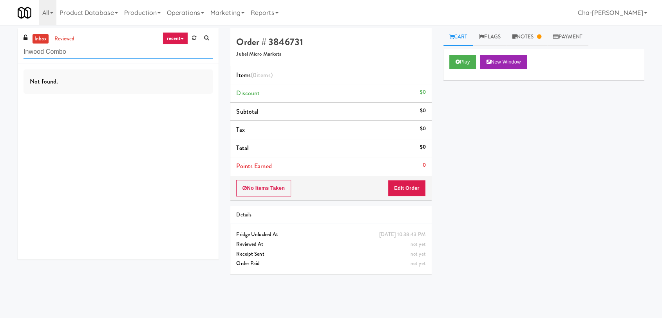
drag, startPoint x: 76, startPoint y: 47, endPoint x: 79, endPoint y: 54, distance: 7.2
click at [77, 48] on input "Inwood Combo" at bounding box center [118, 52] width 189 height 14
click at [72, 39] on link "reviewed" at bounding box center [64, 39] width 24 height 10
click at [93, 58] on input "Inwood Comb" at bounding box center [118, 52] width 189 height 14
click at [38, 36] on link "inbox" at bounding box center [41, 39] width 16 height 10
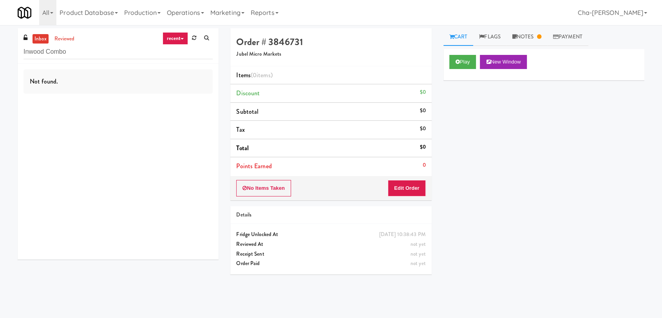
click at [41, 40] on link "inbox" at bounding box center [41, 39] width 16 height 10
click at [76, 53] on input "Inwood Combo" at bounding box center [118, 52] width 189 height 14
click at [90, 51] on input "Inwood Comb" at bounding box center [118, 52] width 189 height 14
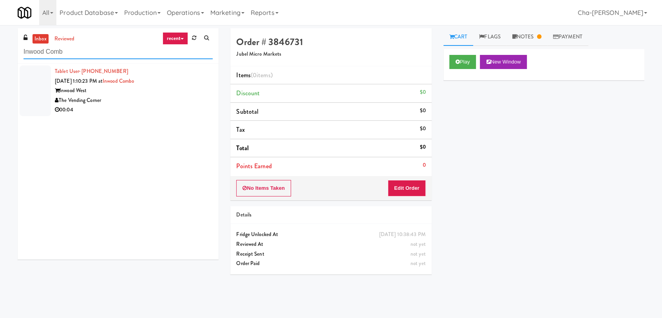
type input "Inwood Comb"
click at [134, 92] on div "Inwood West" at bounding box center [134, 91] width 158 height 10
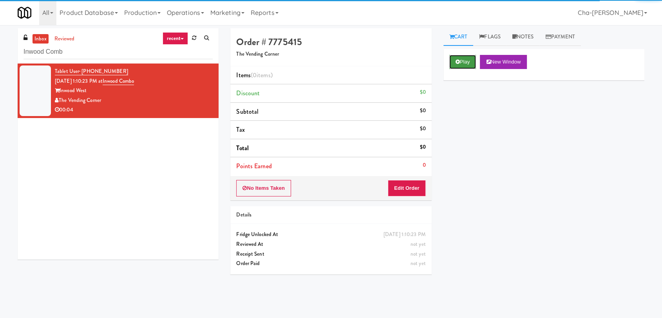
click at [463, 59] on button "Play" at bounding box center [462, 62] width 27 height 14
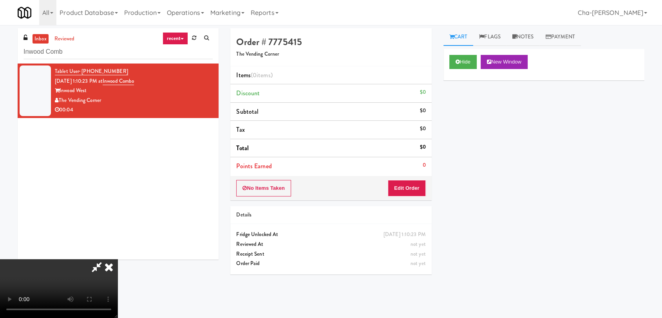
click at [118, 259] on icon at bounding box center [108, 267] width 17 height 16
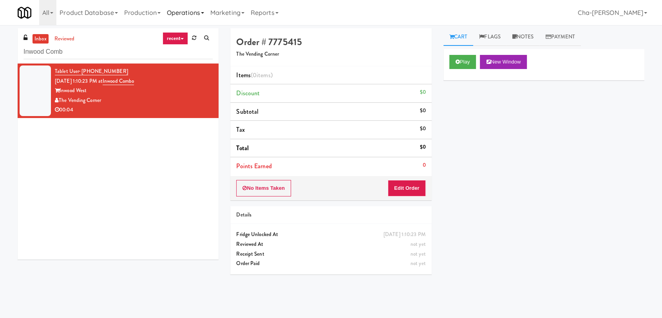
click at [203, 14] on link "Operations" at bounding box center [185, 12] width 43 height 25
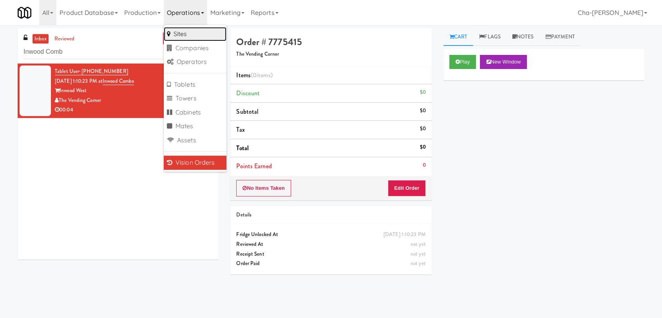
click at [190, 32] on link "Sites" at bounding box center [195, 34] width 63 height 14
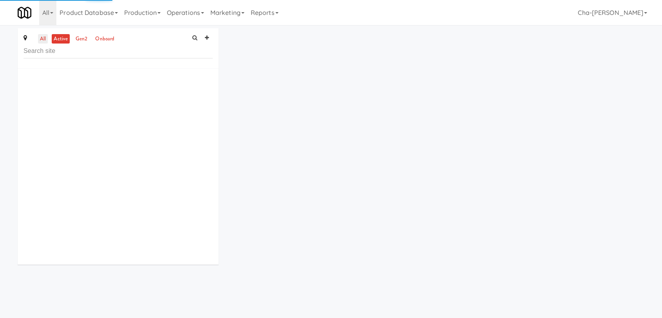
click at [42, 41] on link "all" at bounding box center [43, 39] width 10 height 10
click at [69, 55] on input "text" at bounding box center [118, 51] width 189 height 14
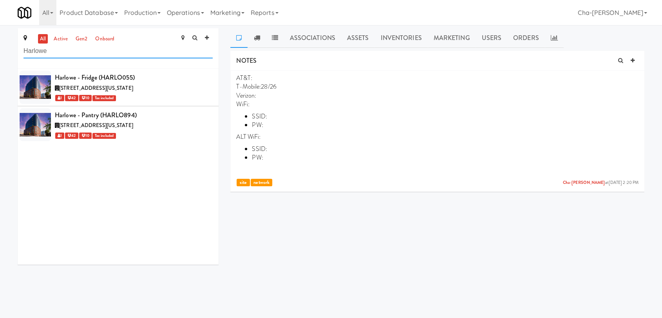
type input "Harlowe"
click at [172, 82] on div "Harlowe - Fridge (HARLO055)" at bounding box center [134, 78] width 158 height 12
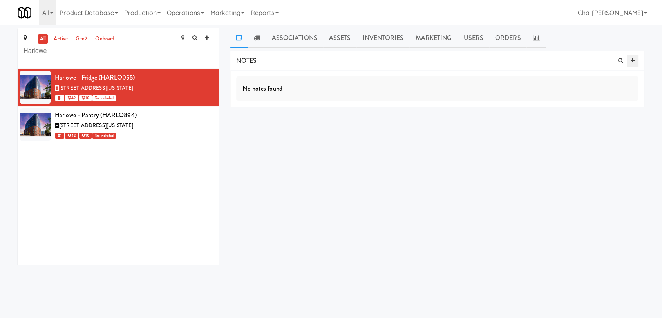
click at [631, 60] on icon at bounding box center [633, 60] width 4 height 5
click at [270, 118] on input "text" at bounding box center [268, 122] width 22 height 10
type input "NETWORK"
click at [582, 121] on div at bounding box center [592, 122] width 103 height 15
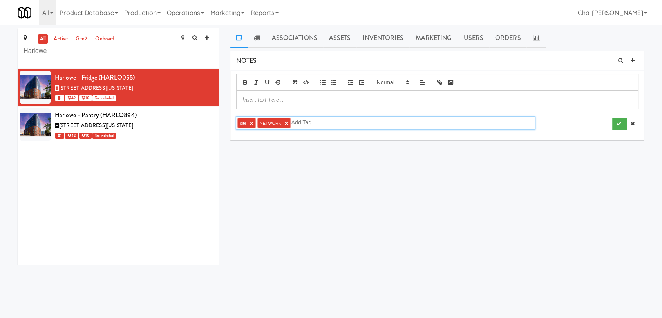
click at [289, 98] on p at bounding box center [437, 99] width 390 height 9
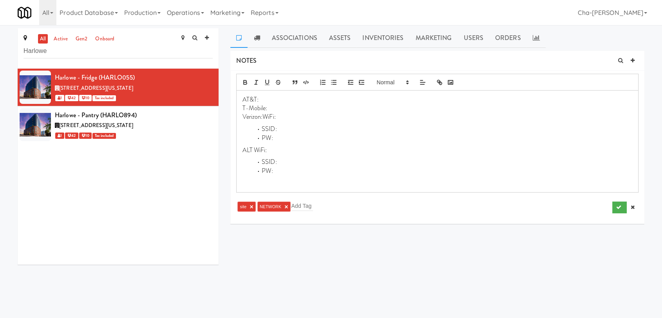
click at [262, 114] on p "Verizon:WiFi:" at bounding box center [437, 116] width 390 height 9
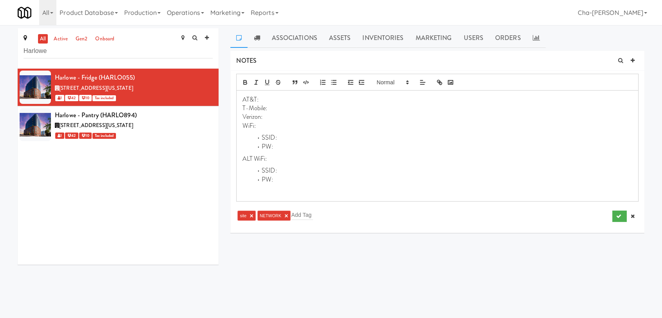
click at [274, 114] on p "Verizon:" at bounding box center [437, 116] width 390 height 9
drag, startPoint x: 241, startPoint y: 101, endPoint x: 296, endPoint y: 192, distance: 106.6
click at [296, 192] on div "AT&T: T-Mobile: Verizon:11/10 WiFi: SSID: PW: ALT WiFi: SSID: PW:" at bounding box center [438, 145] width 402 height 110
copy div "AT&T: T-Mobile: Verizon:11/10 WiFi: SSID: PW: ALT WiFi: SSID: PW:"
click at [617, 217] on icon "submit" at bounding box center [618, 215] width 5 height 5
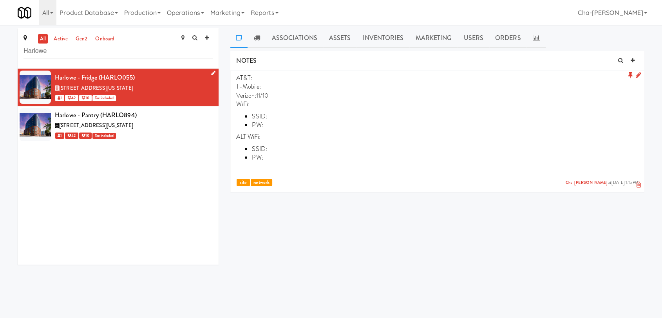
click at [211, 71] on icon at bounding box center [213, 73] width 4 height 5
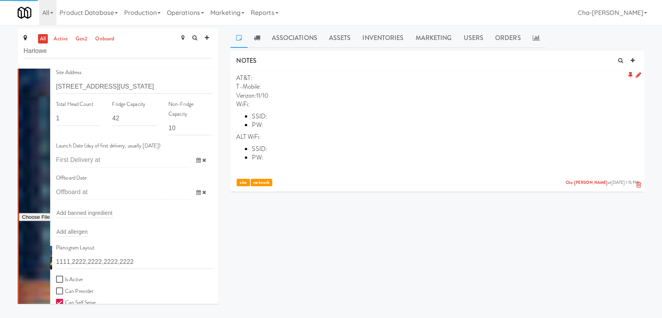
scroll to position [174, 0]
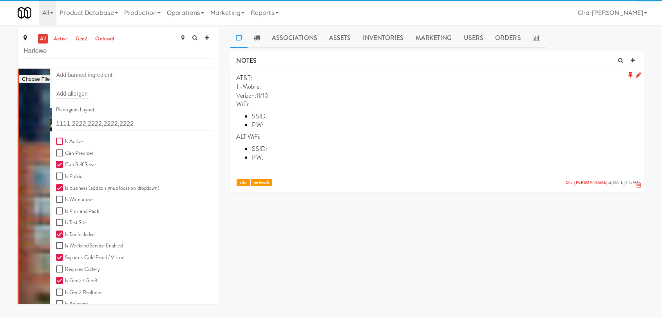
click at [62, 142] on input "Is Active" at bounding box center [60, 141] width 9 height 6
checkbox input "true"
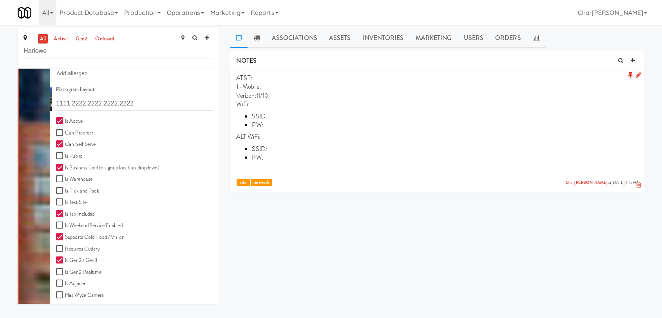
scroll to position [252, 0]
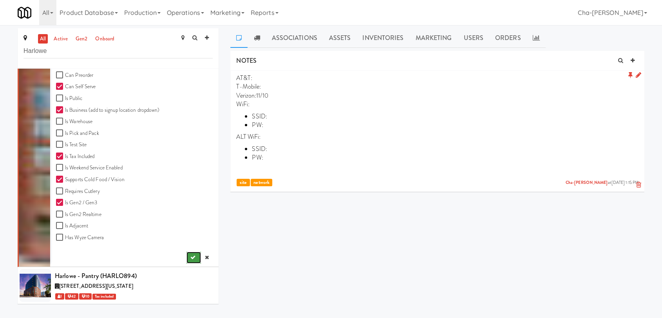
click at [190, 255] on icon "submit" at bounding box center [192, 257] width 5 height 5
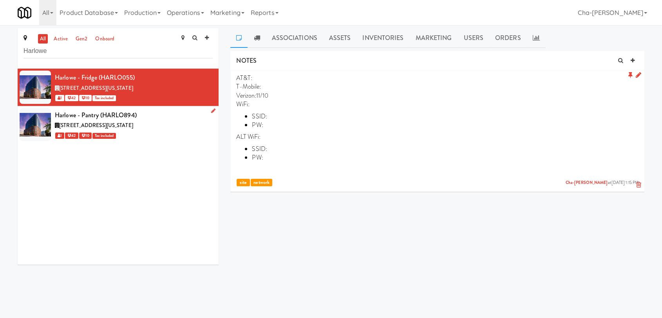
click at [169, 120] on div "Harlowe - Pantry (HARLO894)" at bounding box center [134, 115] width 158 height 12
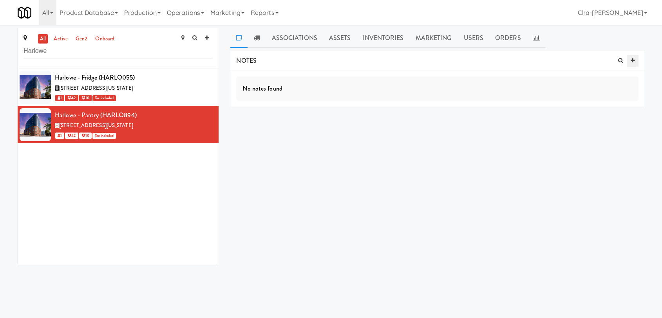
click at [635, 56] on link at bounding box center [633, 61] width 12 height 12
click at [266, 123] on input "text" at bounding box center [268, 122] width 22 height 10
type input "NETWORK"
click at [575, 127] on div at bounding box center [592, 122] width 103 height 15
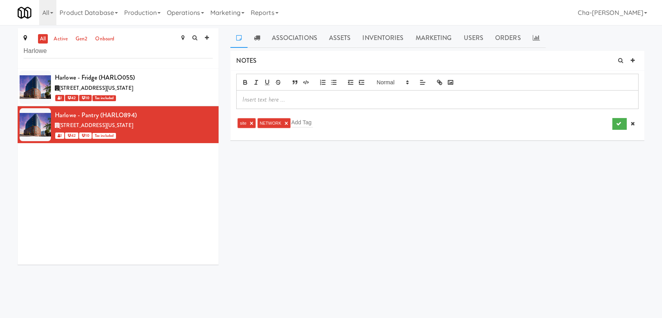
click at [280, 99] on p at bounding box center [437, 99] width 390 height 9
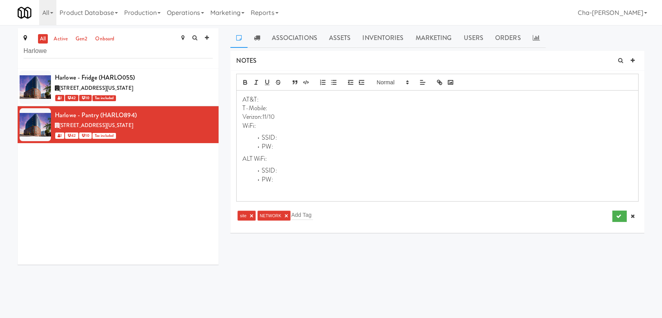
click at [281, 118] on p "Verizon:11/10" at bounding box center [437, 116] width 390 height 9
click at [614, 209] on div at bounding box center [592, 214] width 103 height 15
click at [617, 215] on icon "submit" at bounding box center [618, 215] width 5 height 5
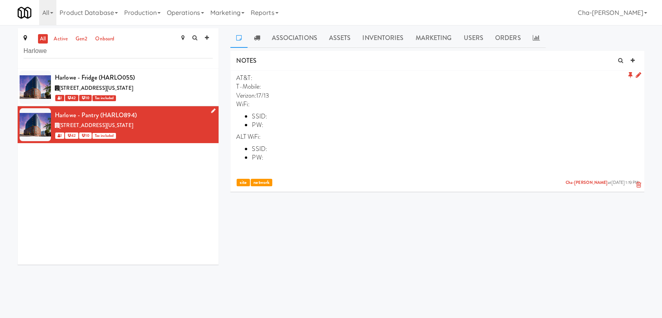
click at [208, 110] on link at bounding box center [211, 111] width 7 height 10
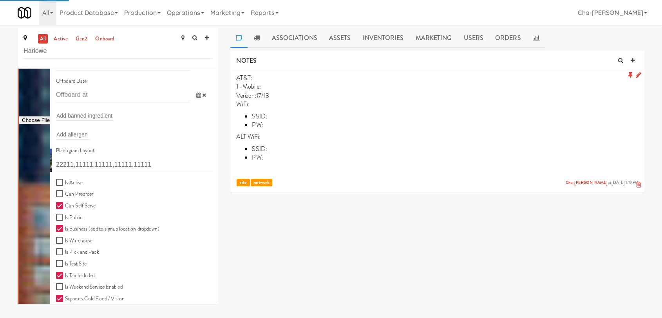
scroll to position [174, 0]
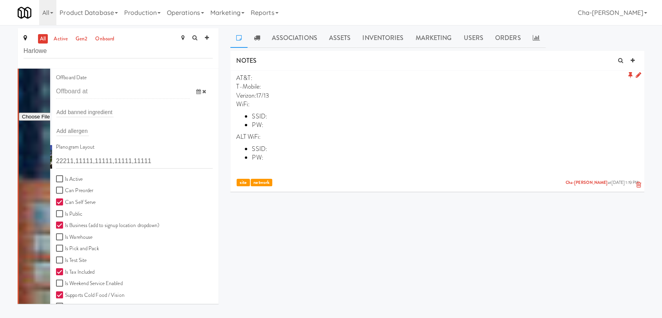
click at [66, 177] on label "Is Active" at bounding box center [69, 179] width 27 height 10
click at [65, 177] on input "Is Active" at bounding box center [60, 179] width 9 height 6
checkbox input "true"
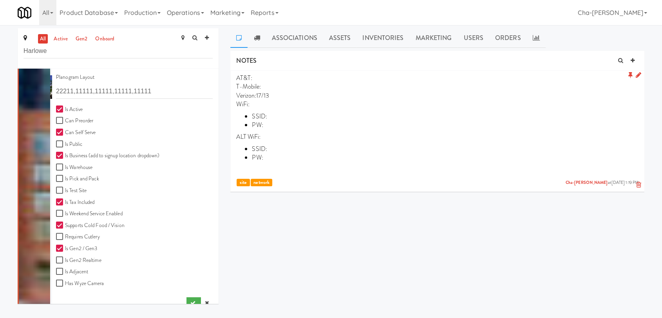
scroll to position [255, 0]
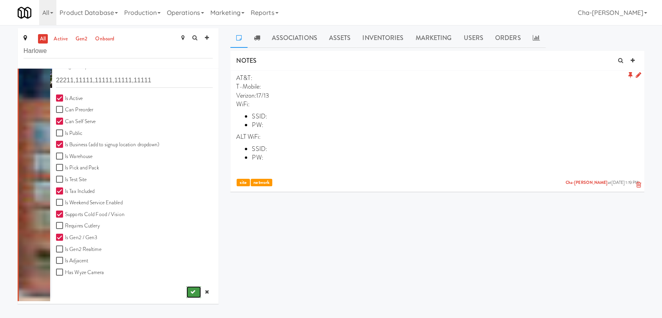
click at [190, 289] on icon "submit" at bounding box center [192, 291] width 5 height 5
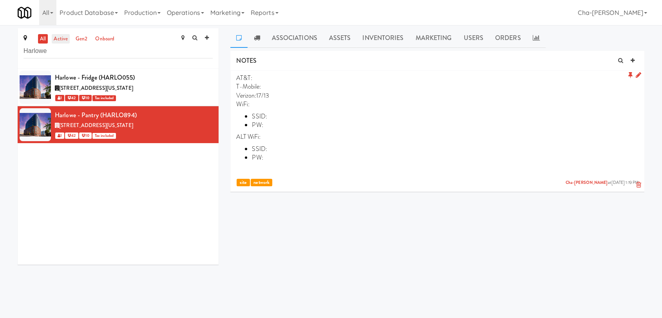
click at [64, 41] on link "active" at bounding box center [61, 39] width 18 height 10
drag, startPoint x: 50, startPoint y: 51, endPoint x: 22, endPoint y: 54, distance: 28.4
click at [22, 54] on div "all active gen2 onboard Harlowe" at bounding box center [118, 48] width 201 height 40
click at [188, 11] on link "Operations" at bounding box center [185, 12] width 43 height 25
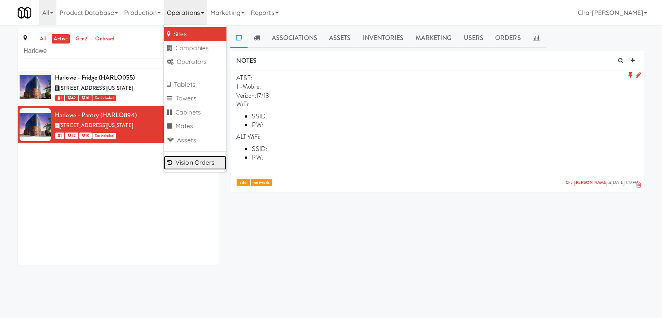
click at [192, 165] on link "Vision Orders" at bounding box center [195, 163] width 63 height 14
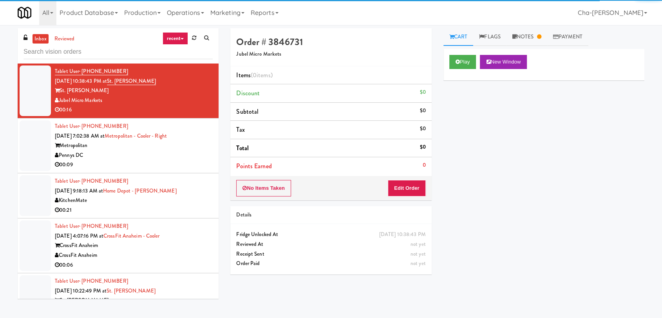
click at [69, 54] on input "text" at bounding box center [118, 52] width 189 height 14
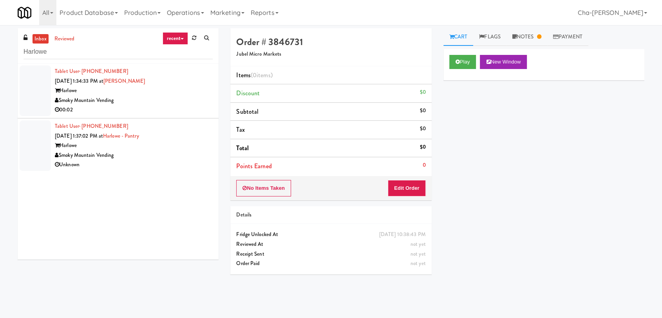
click at [172, 100] on div "Smoky Mountain Vending" at bounding box center [134, 101] width 158 height 10
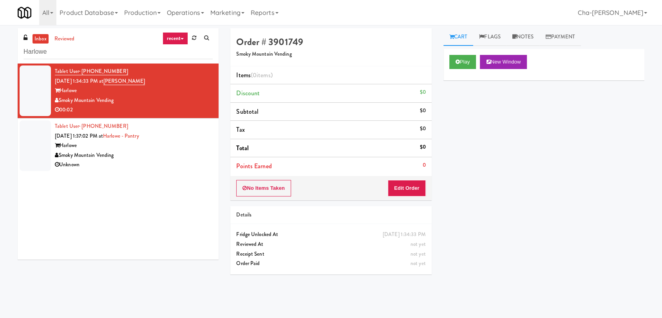
click at [162, 93] on div "Harlowe" at bounding box center [134, 91] width 158 height 10
click at [459, 60] on icon at bounding box center [458, 61] width 4 height 5
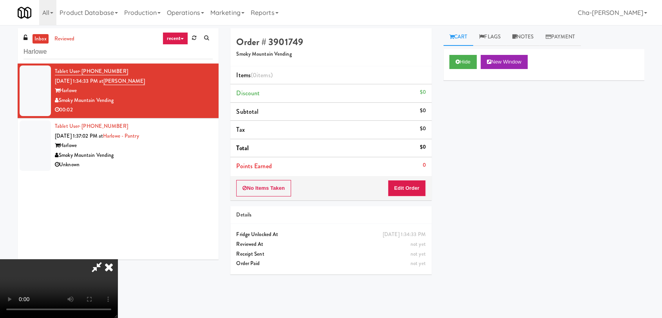
click at [118, 259] on icon at bounding box center [108, 267] width 17 height 16
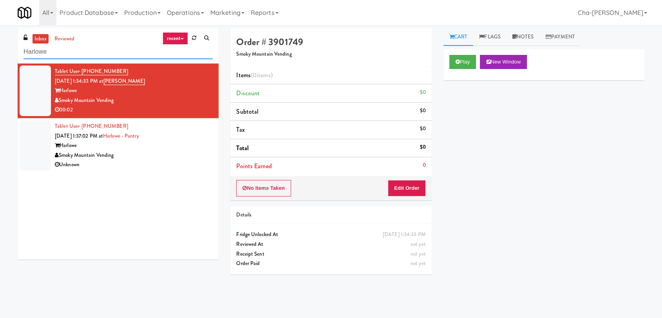
click at [93, 51] on input "Harlowe" at bounding box center [118, 52] width 189 height 14
type input "Harlow"
click at [176, 157] on div "Smoky Mountain Vending" at bounding box center [134, 155] width 158 height 10
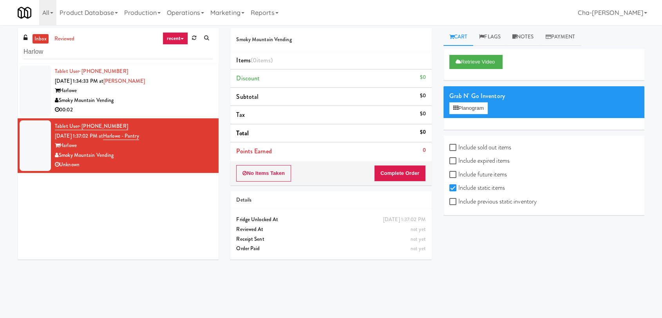
click at [327, 211] on div "Tuesday, September 23rd 2025 1:37:02 PM Fridge Unlocked At not yet Reviewed At …" at bounding box center [330, 234] width 201 height 50
click at [163, 93] on div "Harlowe" at bounding box center [134, 91] width 158 height 10
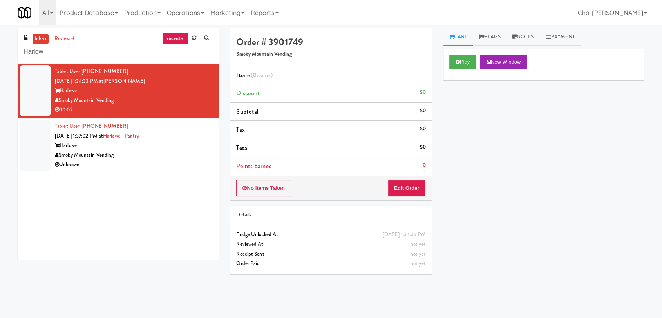
click at [183, 140] on div "Tablet User · (214) 577-0991 Sep 23, 2025 1:37:02 PM at Harlowe - Pantry Harlow…" at bounding box center [134, 145] width 158 height 48
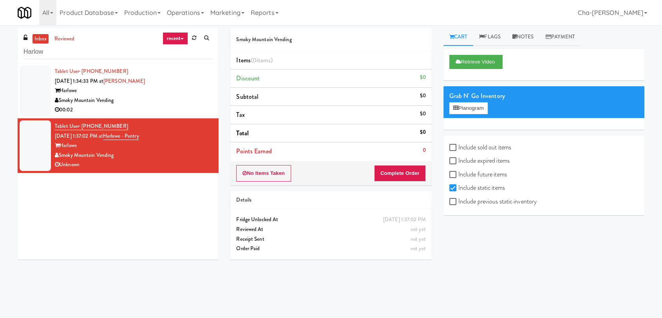
click at [296, 220] on div "Fridge Unlocked At" at bounding box center [330, 220] width 189 height 10
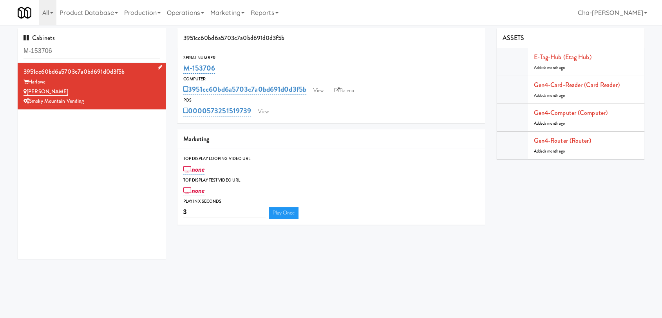
drag, startPoint x: 64, startPoint y: 88, endPoint x: 27, endPoint y: 90, distance: 36.9
click at [27, 90] on div "[PERSON_NAME]" at bounding box center [92, 92] width 136 height 10
copy link "[PERSON_NAME]"
drag, startPoint x: 229, startPoint y: 72, endPoint x: 182, endPoint y: 71, distance: 47.0
click at [182, 71] on div "Serial Number M-153706" at bounding box center [331, 64] width 308 height 21
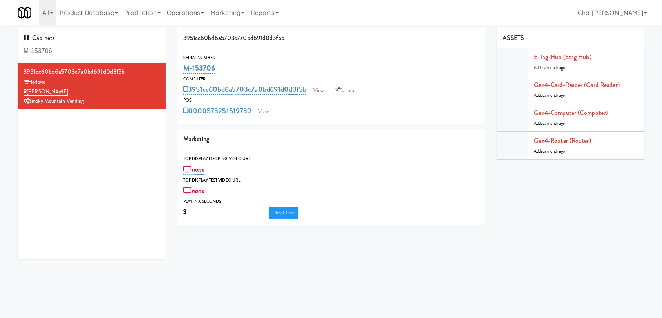
copy link "M-153706"
click at [327, 90] on link "View" at bounding box center [318, 91] width 18 height 12
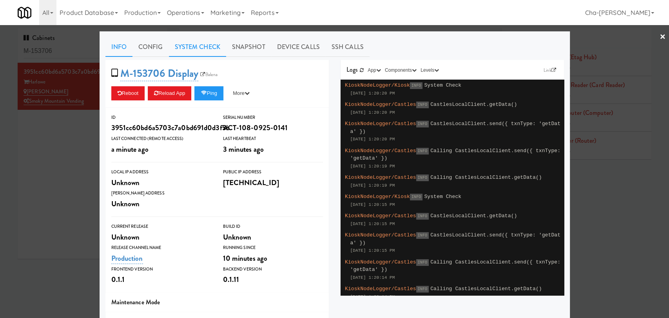
click at [204, 52] on link "System Check" at bounding box center [197, 47] width 57 height 20
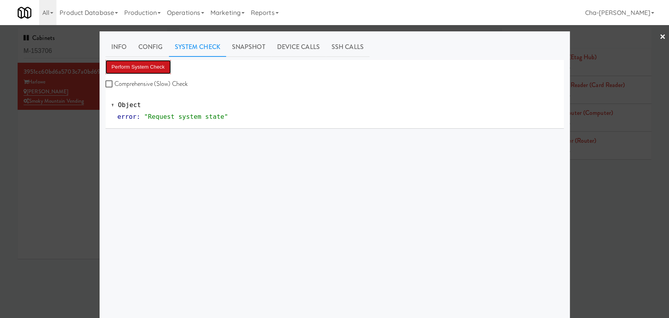
click at [135, 71] on button "Perform System Check" at bounding box center [138, 67] width 66 height 14
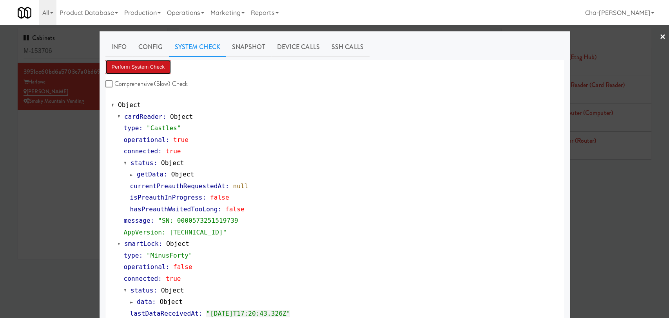
click at [154, 70] on button "Perform System Check" at bounding box center [138, 67] width 66 height 14
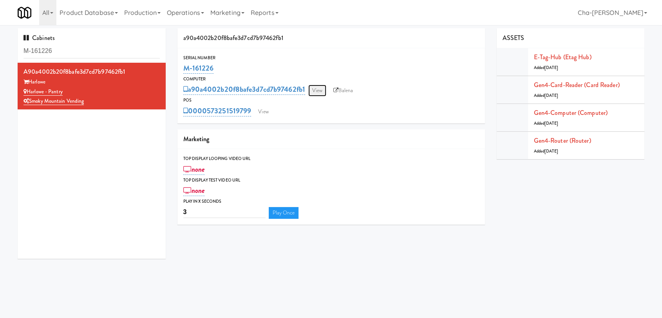
click at [320, 93] on link "View" at bounding box center [317, 91] width 18 height 12
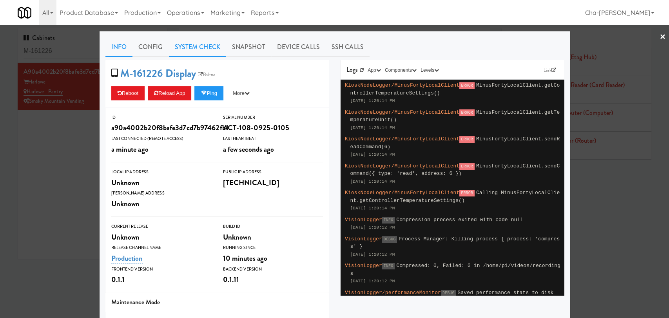
click at [179, 47] on link "System Check" at bounding box center [197, 47] width 57 height 20
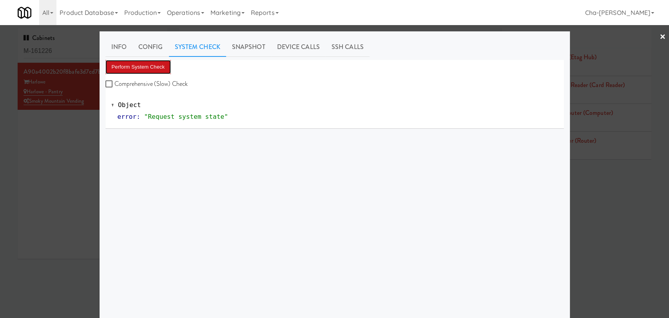
click at [157, 61] on button "Perform System Check" at bounding box center [138, 67] width 66 height 14
click at [360, 240] on div "Perform System Check Comprehensive (Slow) Check Object error : "Request system …" at bounding box center [334, 207] width 458 height 294
click at [127, 62] on button "Perform System Check" at bounding box center [138, 67] width 66 height 14
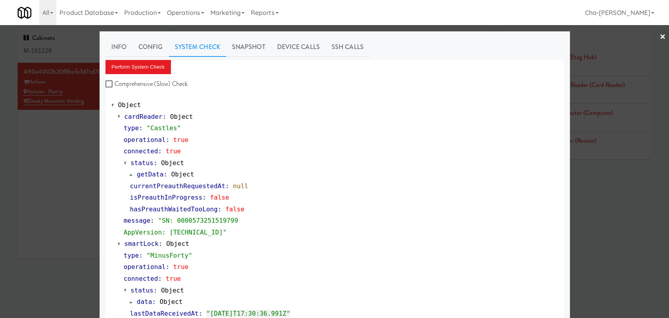
click at [78, 179] on div at bounding box center [334, 159] width 669 height 318
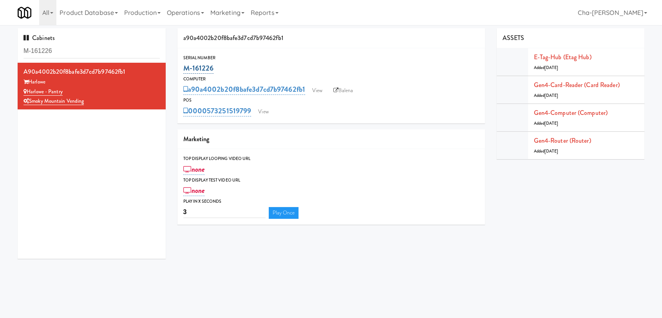
drag, startPoint x: 222, startPoint y: 66, endPoint x: 183, endPoint y: 68, distance: 38.8
click at [183, 68] on div "M-161226" at bounding box center [331, 68] width 296 height 13
copy link "M-161226"
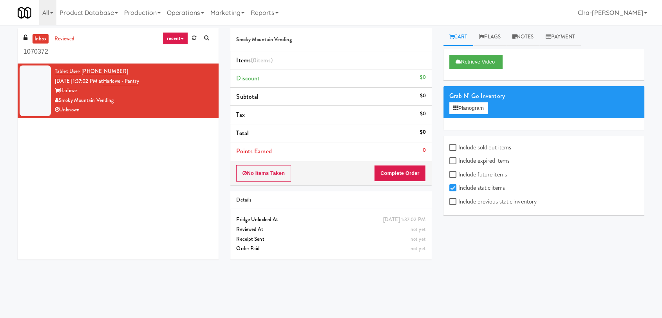
click at [86, 52] on input "1070372" at bounding box center [118, 52] width 189 height 14
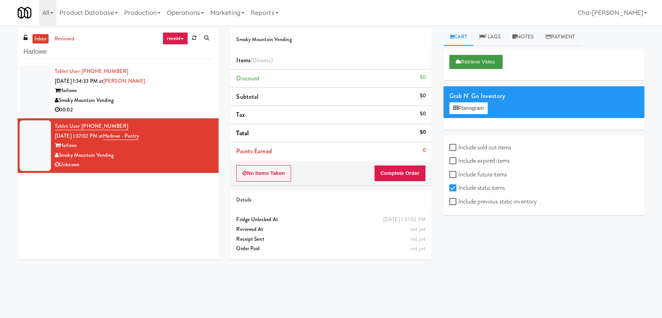
type input "Harlowe"
click at [464, 60] on button "Retrieve Video" at bounding box center [475, 62] width 53 height 14
click at [456, 185] on input "Include static items" at bounding box center [453, 188] width 9 height 6
checkbox input "false"
click at [499, 241] on div "Play New Window Grab N' Go Inventory Planogram Include sold out items Include e…" at bounding box center [543, 196] width 201 height 294
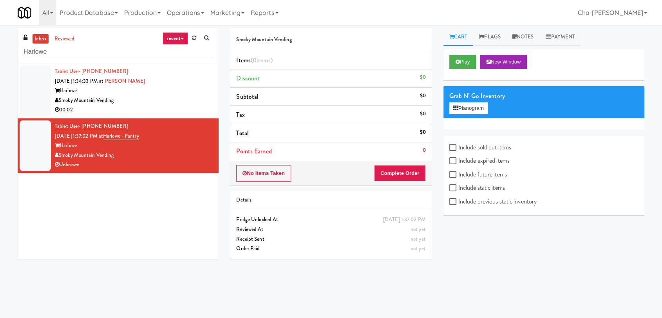
click at [108, 102] on div "Smoky Mountain Vending" at bounding box center [134, 101] width 158 height 10
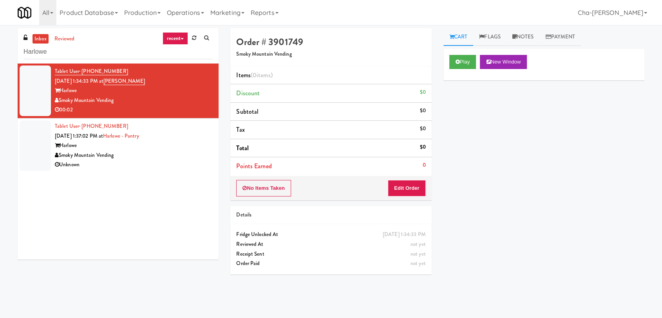
click at [199, 149] on div "Harlowe" at bounding box center [134, 146] width 158 height 10
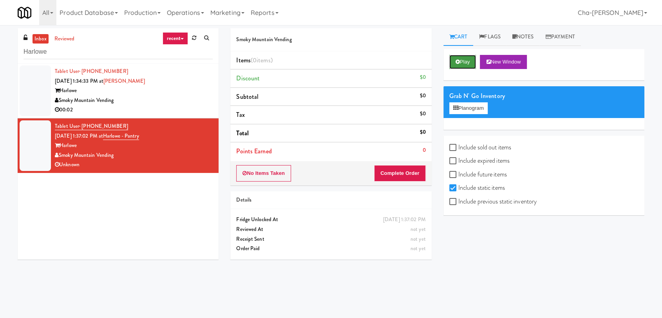
click at [464, 63] on button "Play" at bounding box center [462, 62] width 27 height 14
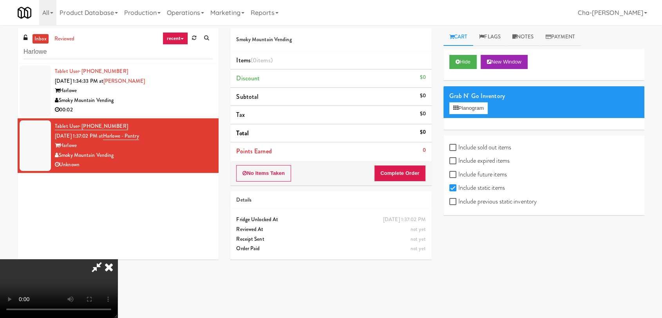
click at [118, 259] on video at bounding box center [59, 288] width 118 height 59
click at [118, 259] on icon at bounding box center [108, 267] width 17 height 16
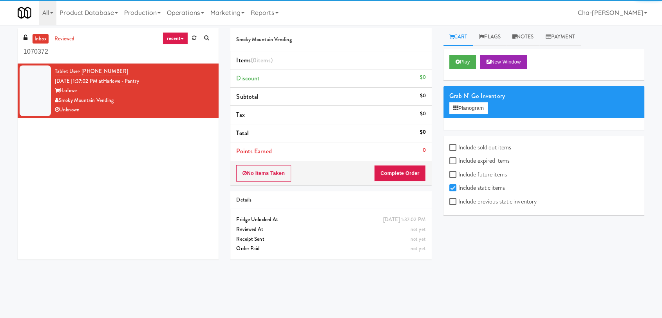
click at [92, 50] on input "1070372" at bounding box center [118, 52] width 189 height 14
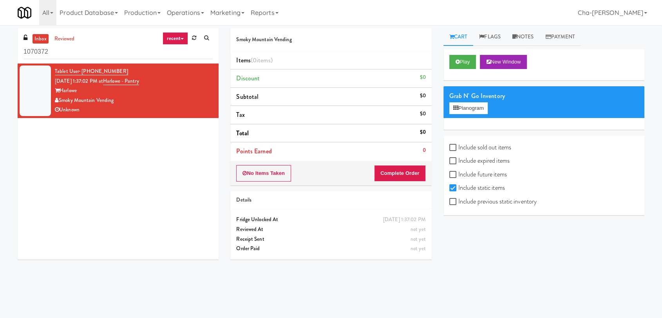
click at [92, 50] on input "1070372" at bounding box center [118, 52] width 189 height 14
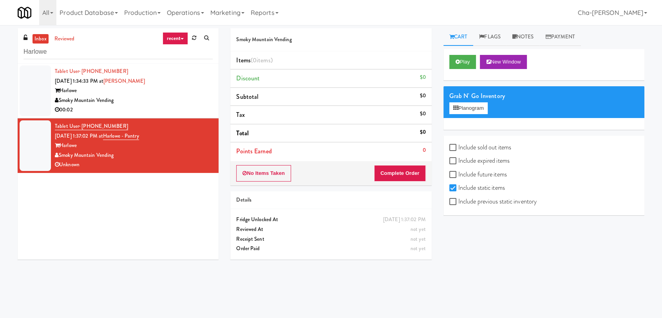
type input "Harlowe"
click at [155, 154] on div "Smoky Mountain Vending" at bounding box center [134, 155] width 158 height 10
click at [471, 59] on button "Play" at bounding box center [462, 62] width 27 height 14
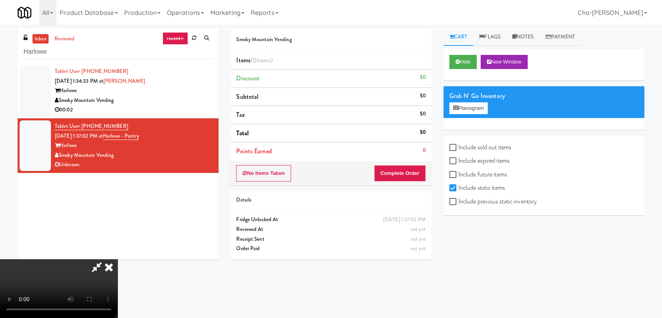
click at [118, 259] on video at bounding box center [59, 288] width 118 height 59
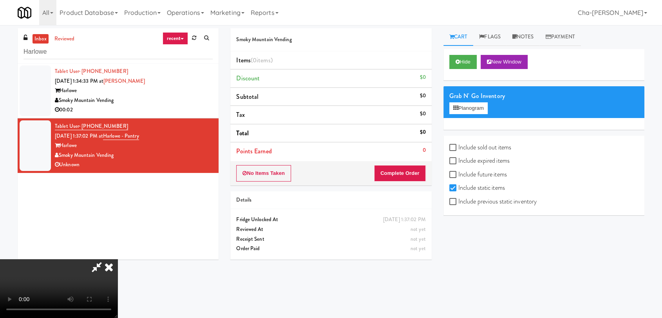
click at [118, 259] on icon at bounding box center [108, 267] width 17 height 16
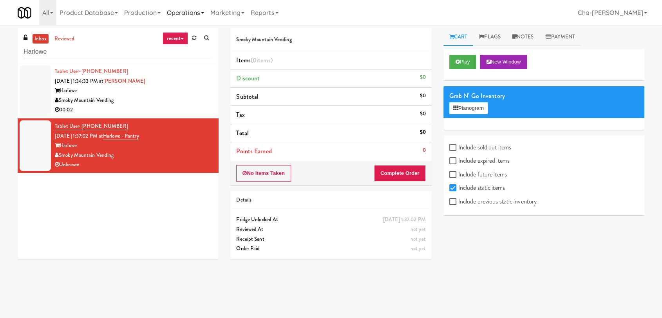
click at [185, 13] on link "Operations" at bounding box center [185, 12] width 43 height 25
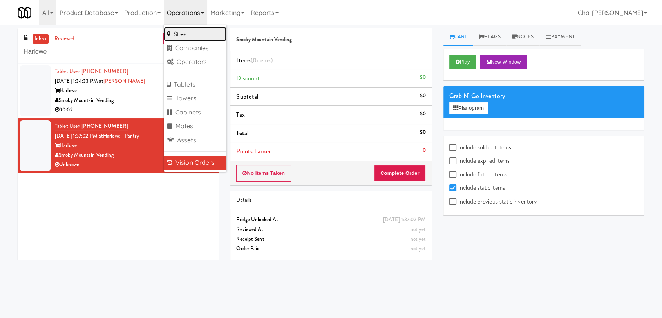
click at [183, 30] on link "Sites" at bounding box center [195, 34] width 63 height 14
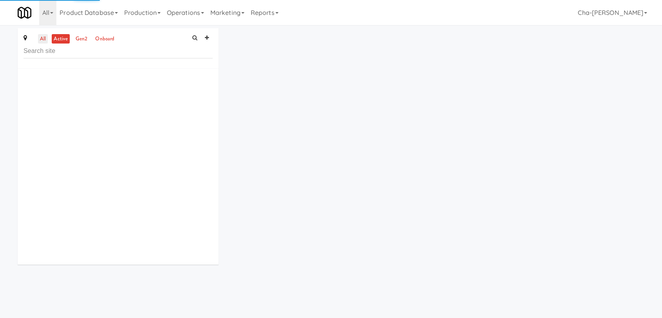
click at [40, 40] on link "all" at bounding box center [43, 39] width 10 height 10
click at [57, 51] on input "text" at bounding box center [118, 51] width 189 height 14
paste input "[STREET_ADDRESS]"
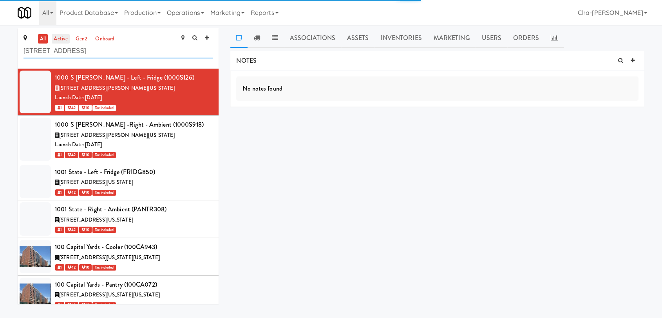
type input "[STREET_ADDRESS]"
click at [58, 40] on link "active" at bounding box center [61, 39] width 18 height 10
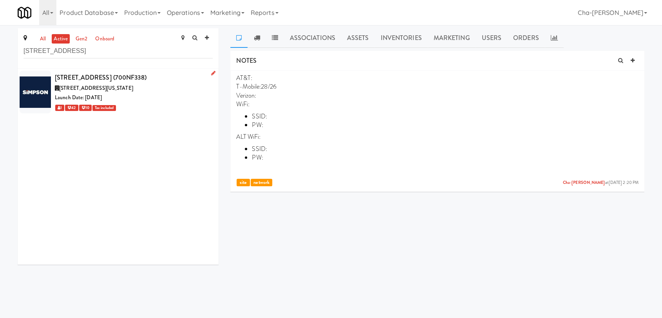
click at [155, 101] on div "Launch Date: Sep 22, 2025" at bounding box center [134, 98] width 158 height 10
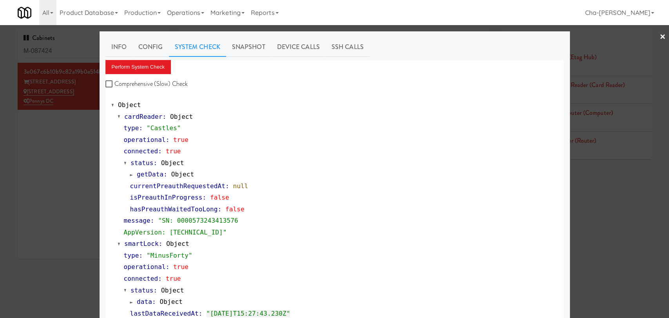
click at [243, 273] on div "connected : true" at bounding box center [341, 279] width 434 height 12
click at [51, 174] on div at bounding box center [334, 159] width 669 height 318
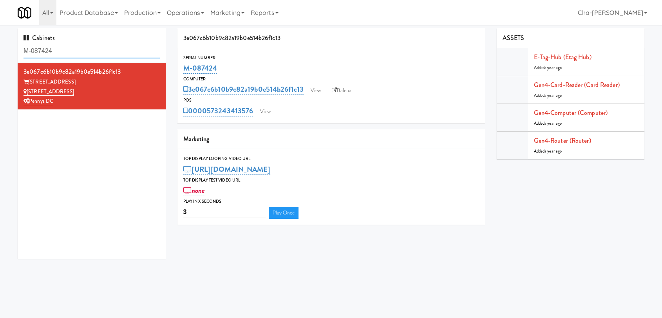
click at [74, 57] on input "M-087424" at bounding box center [92, 51] width 136 height 14
paste input "161302"
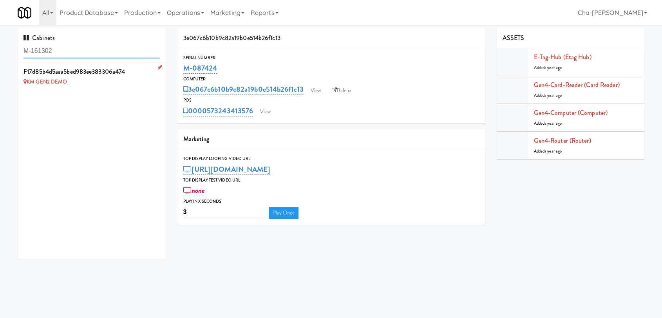
type input "M-161302"
click at [158, 67] on icon at bounding box center [160, 67] width 4 height 5
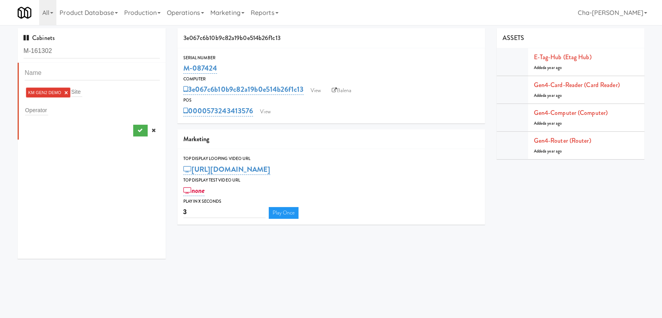
click at [65, 92] on link "×" at bounding box center [66, 92] width 4 height 7
click at [57, 109] on div "Operator" at bounding box center [92, 108] width 135 height 11
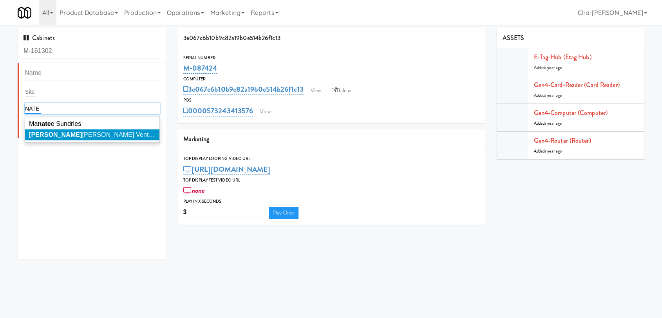
type input "NATE"
click at [69, 130] on li "[PERSON_NAME] Ventures" at bounding box center [92, 134] width 134 height 11
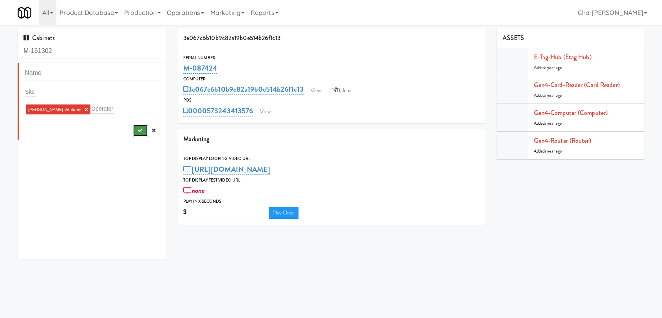
click at [137, 130] on icon "submit" at bounding box center [139, 130] width 5 height 5
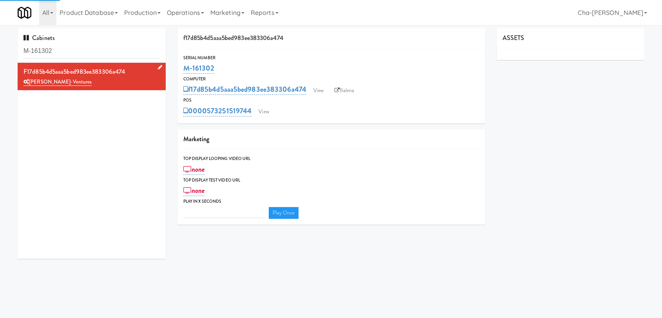
type input "3"
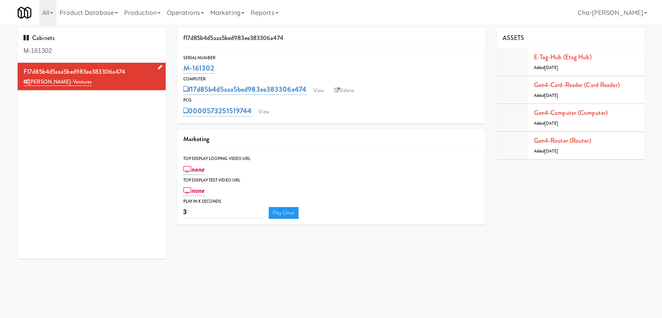
click at [343, 185] on div "none" at bounding box center [331, 190] width 296 height 13
click at [88, 51] on input "M-161302" at bounding box center [92, 51] width 136 height 14
paste input "56619"
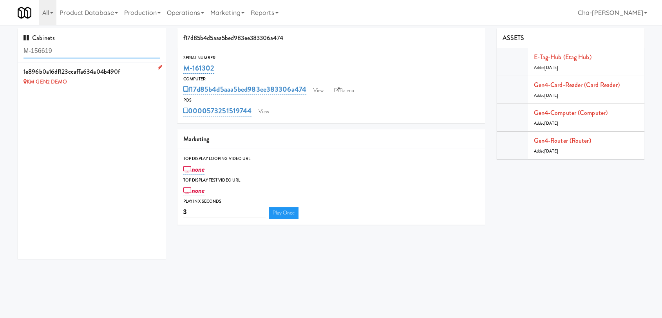
type input "M-156619"
click at [158, 67] on icon at bounding box center [160, 67] width 4 height 5
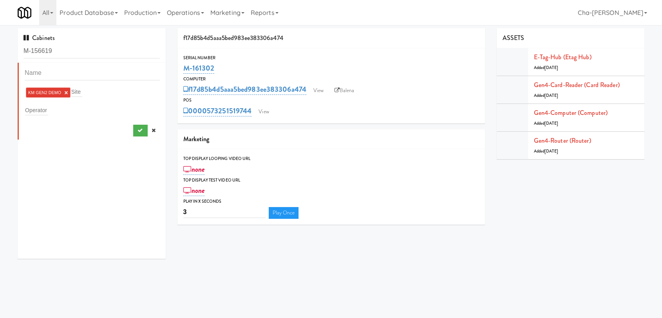
click at [66, 92] on link "×" at bounding box center [66, 92] width 4 height 7
click at [45, 106] on input "text" at bounding box center [36, 108] width 23 height 10
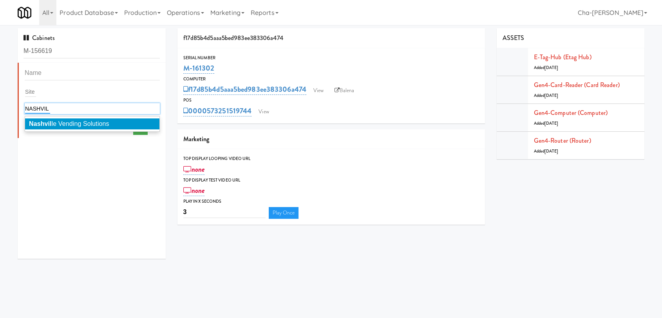
type input "NASHVIL"
click at [47, 123] on em "Nashvil" at bounding box center [40, 123] width 23 height 7
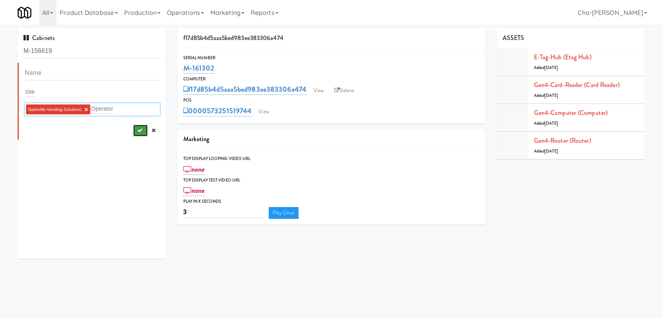
click at [133, 129] on button "submit" at bounding box center [140, 131] width 14 height 12
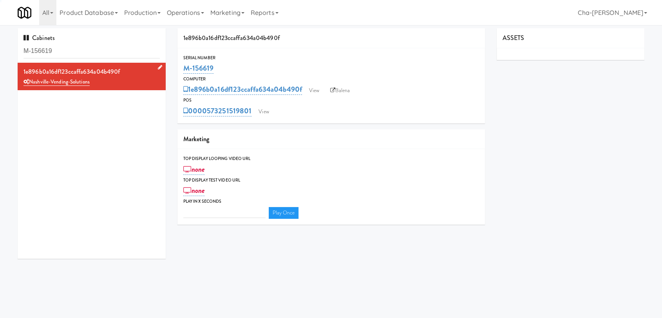
type input "3"
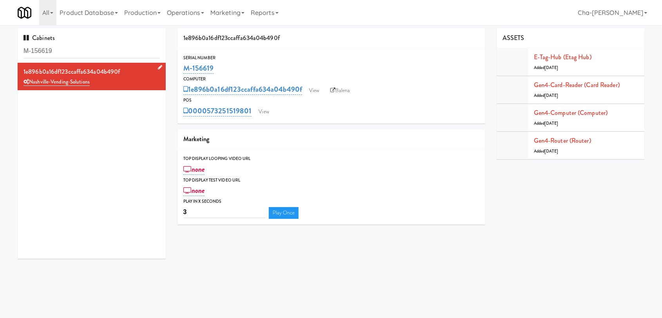
click at [378, 197] on div "none" at bounding box center [331, 190] width 296 height 13
click at [88, 54] on input "M-156619" at bounding box center [92, 51] width 136 height 14
click at [89, 54] on input "M-156619" at bounding box center [92, 51] width 136 height 14
paste input "M-152454"
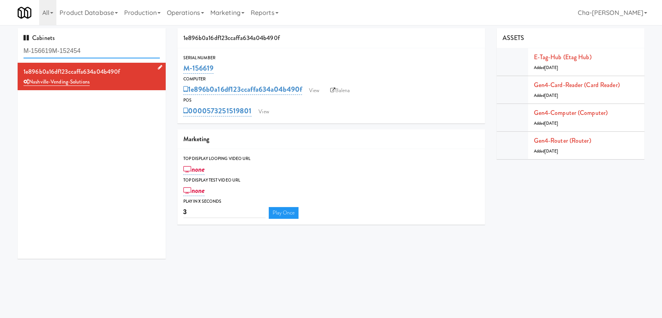
click at [95, 52] on input "M-156619M-152454" at bounding box center [92, 51] width 136 height 14
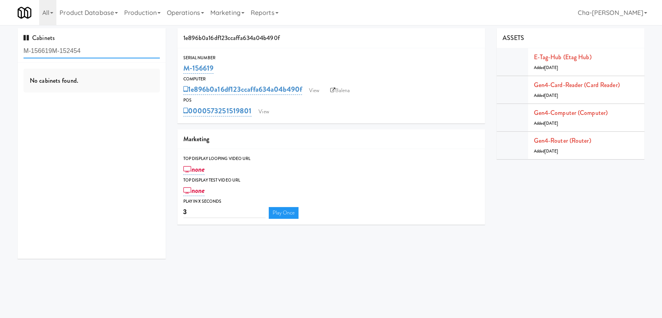
click at [95, 52] on input "M-156619M-152454" at bounding box center [92, 51] width 136 height 14
paste input "text"
type input "M-152454"
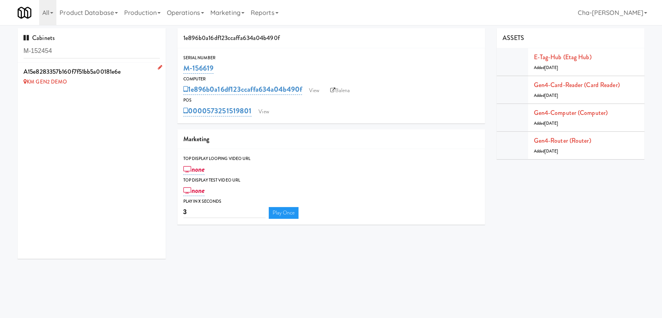
click at [158, 67] on icon at bounding box center [160, 67] width 4 height 5
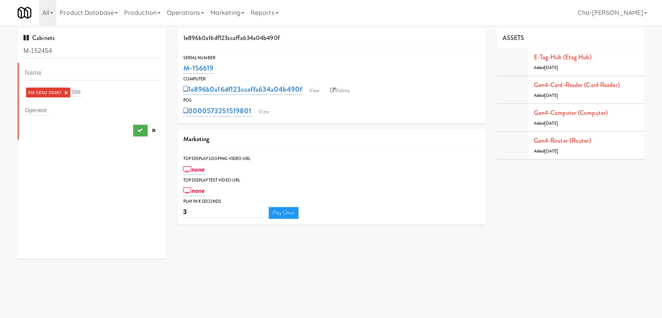
click at [64, 90] on link "×" at bounding box center [66, 92] width 4 height 7
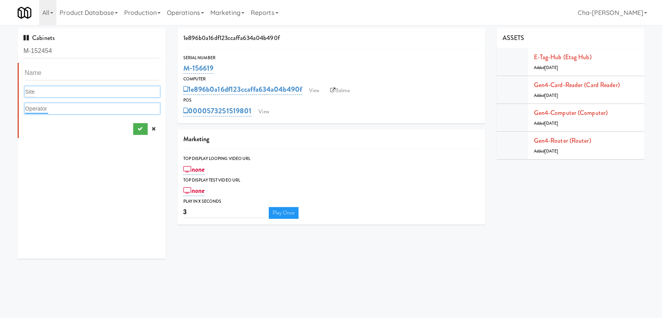
click at [39, 108] on input "text" at bounding box center [36, 108] width 23 height 10
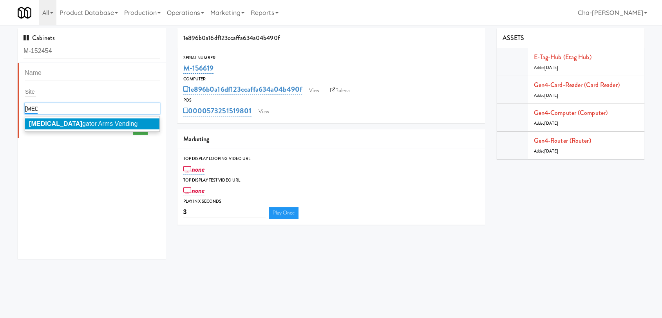
type input "[MEDICAL_DATA]"
click at [53, 119] on li "[MEDICAL_DATA] gator Arms Vending" at bounding box center [92, 123] width 134 height 11
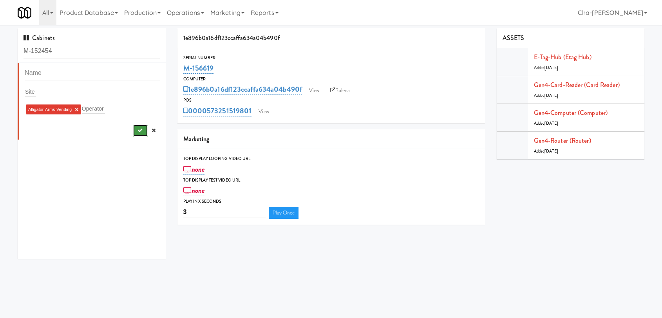
click at [136, 131] on button "submit" at bounding box center [140, 131] width 14 height 12
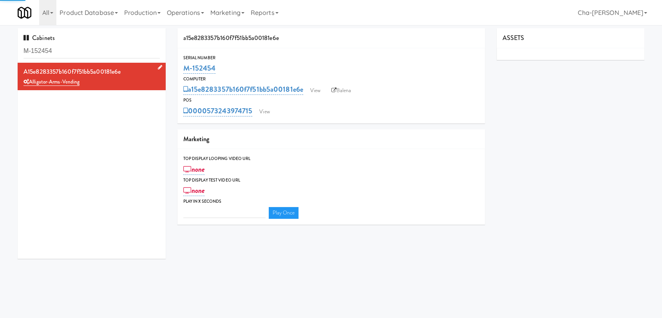
type input "3"
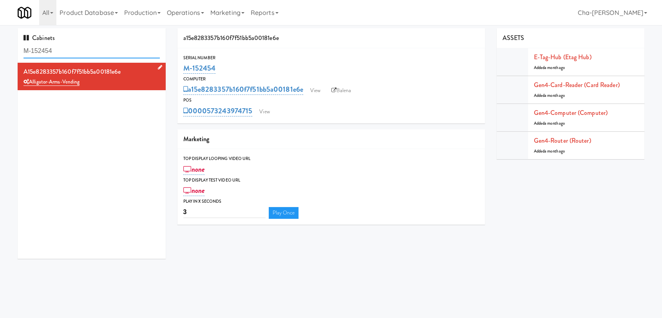
click at [70, 55] on input "M-152454" at bounding box center [92, 51] width 136 height 14
paste input "M-150407"
click at [72, 52] on input "M-M-150407" at bounding box center [92, 51] width 136 height 14
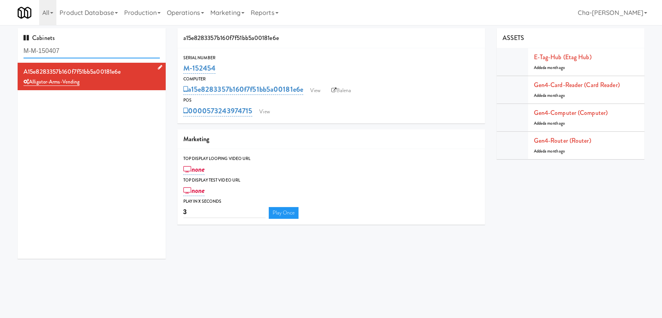
click at [72, 52] on input "M-M-150407" at bounding box center [92, 51] width 136 height 14
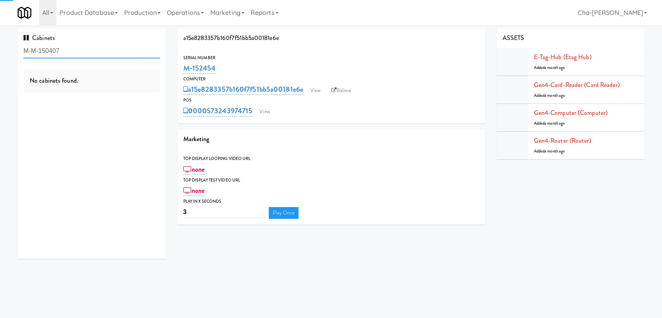
paste input "text"
type input "M-150407"
click at [158, 65] on icon at bounding box center [160, 67] width 4 height 5
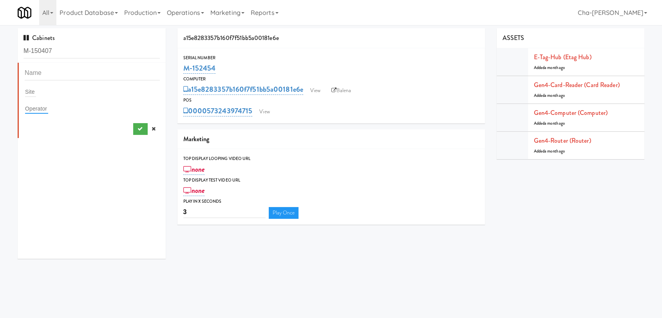
click at [47, 104] on input "text" at bounding box center [36, 108] width 23 height 10
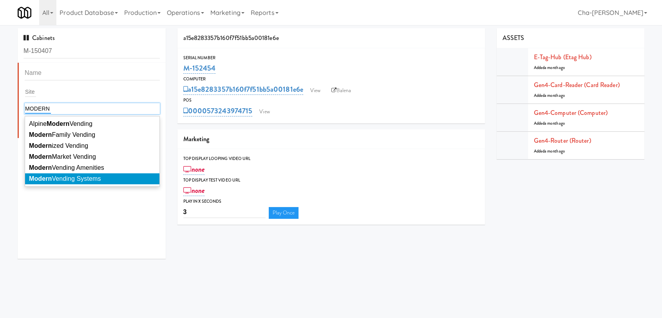
type input "MODERN"
click at [95, 177] on span "Modern Vending Systems" at bounding box center [65, 178] width 72 height 7
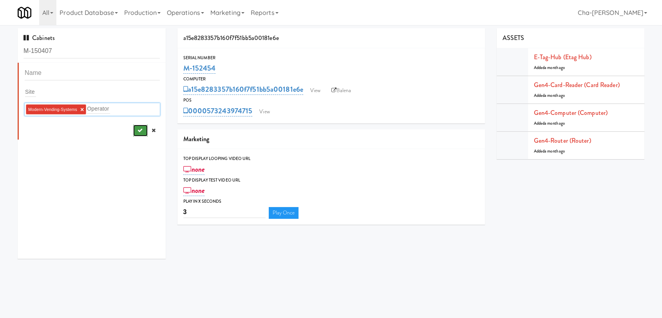
click at [133, 126] on button "submit" at bounding box center [140, 131] width 14 height 12
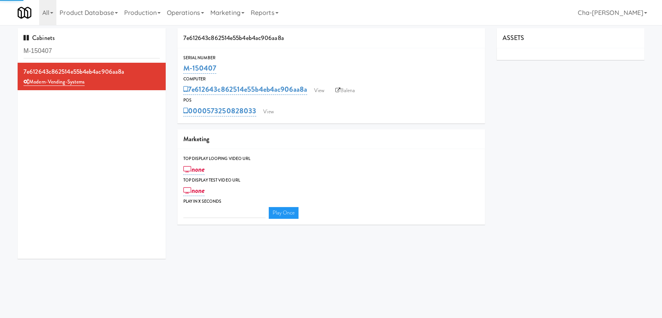
type input "3"
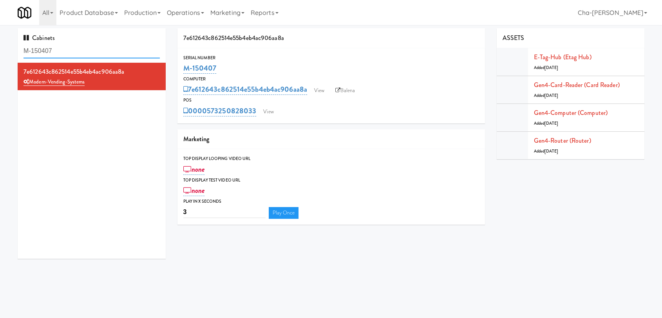
click at [78, 51] on input "M-150407" at bounding box center [92, 51] width 136 height 14
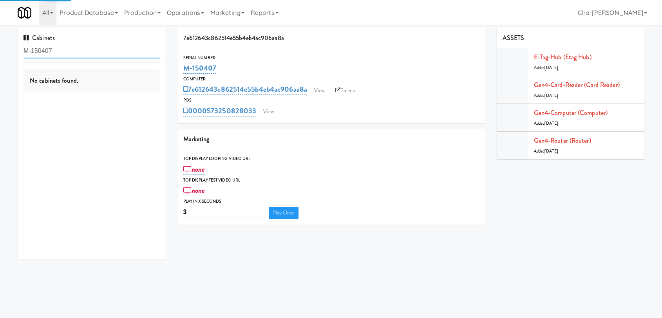
paste input "61293"
type input "M-161293"
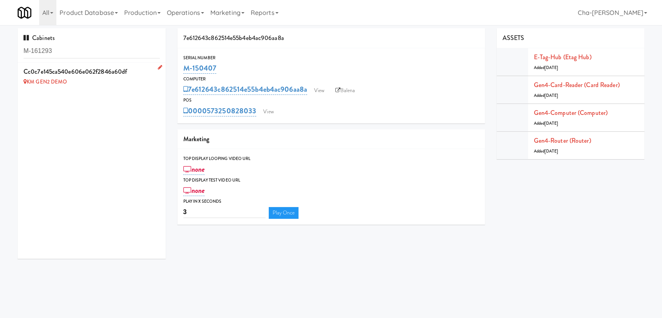
click at [158, 65] on icon at bounding box center [160, 67] width 4 height 5
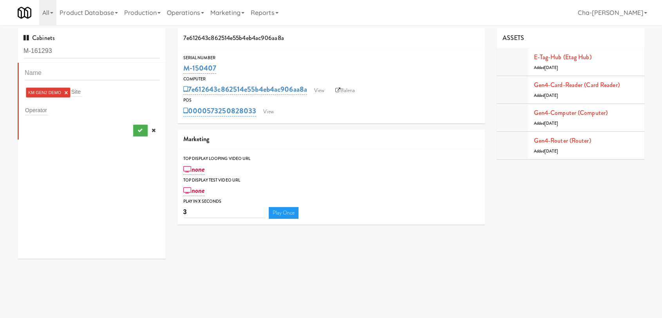
click at [64, 90] on link "×" at bounding box center [66, 92] width 4 height 7
click at [51, 109] on div "Operator" at bounding box center [92, 108] width 135 height 11
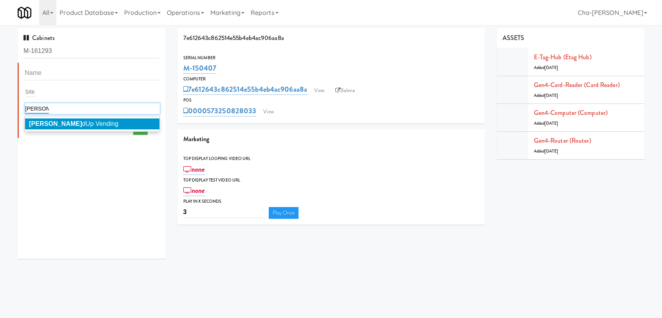
type input "[PERSON_NAME]"
click at [51, 128] on li "[PERSON_NAME] dUp Vending" at bounding box center [92, 123] width 134 height 11
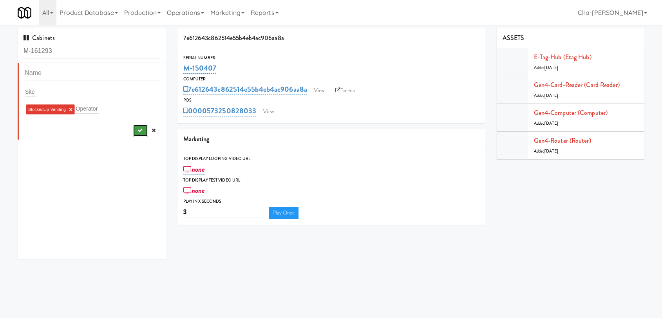
click at [137, 129] on icon "submit" at bounding box center [139, 130] width 5 height 5
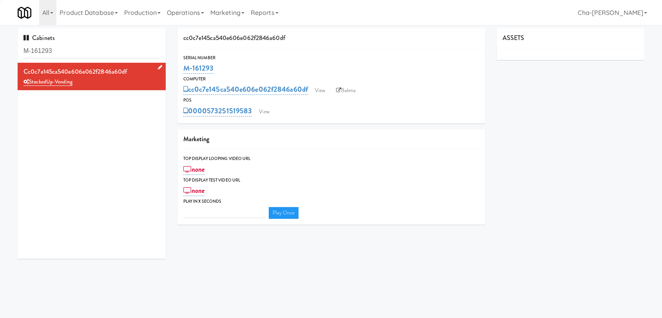
type input "3"
